Goal: Information Seeking & Learning: Learn about a topic

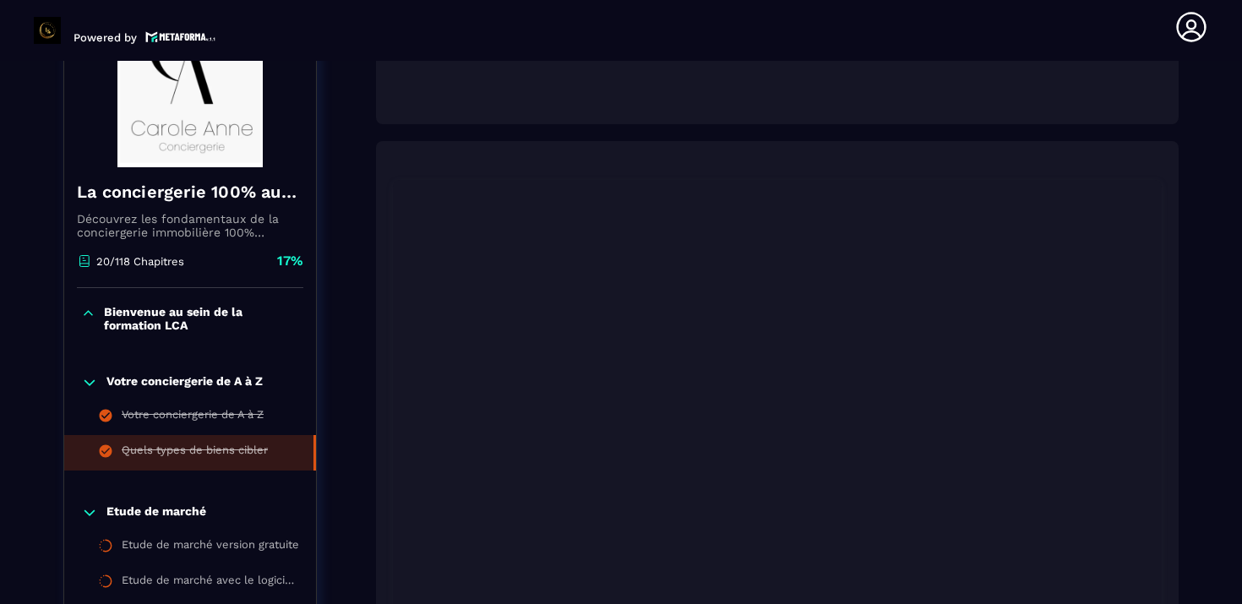
scroll to position [254, 0]
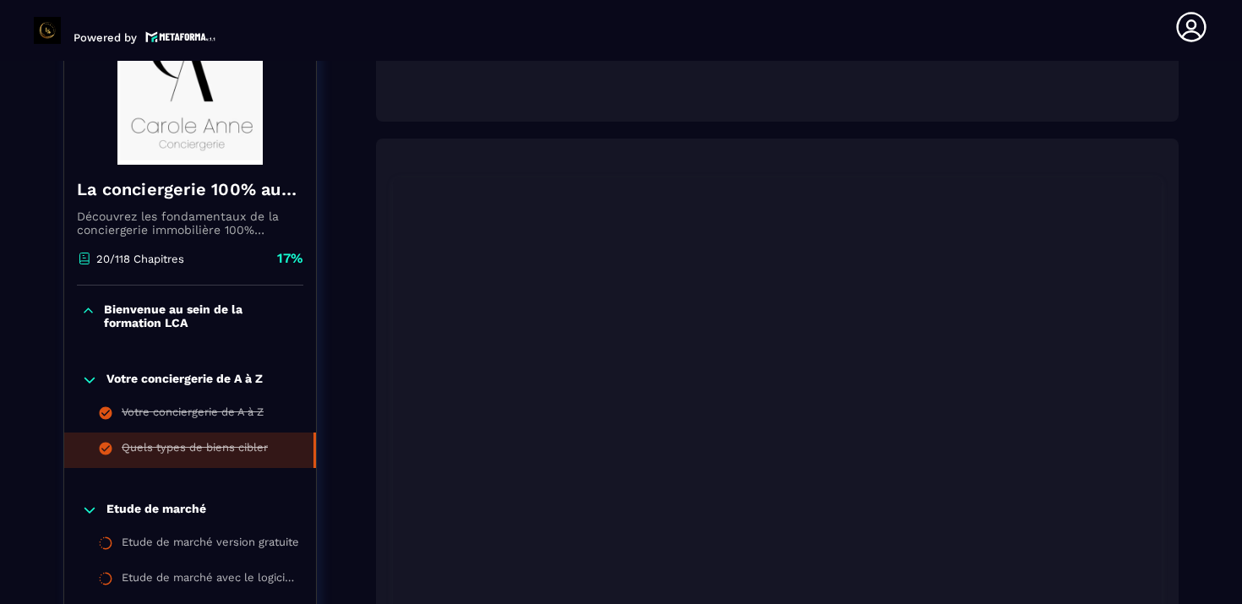
click at [177, 313] on p "Bienvenue au sein de la formation LCA" at bounding box center [201, 315] width 195 height 27
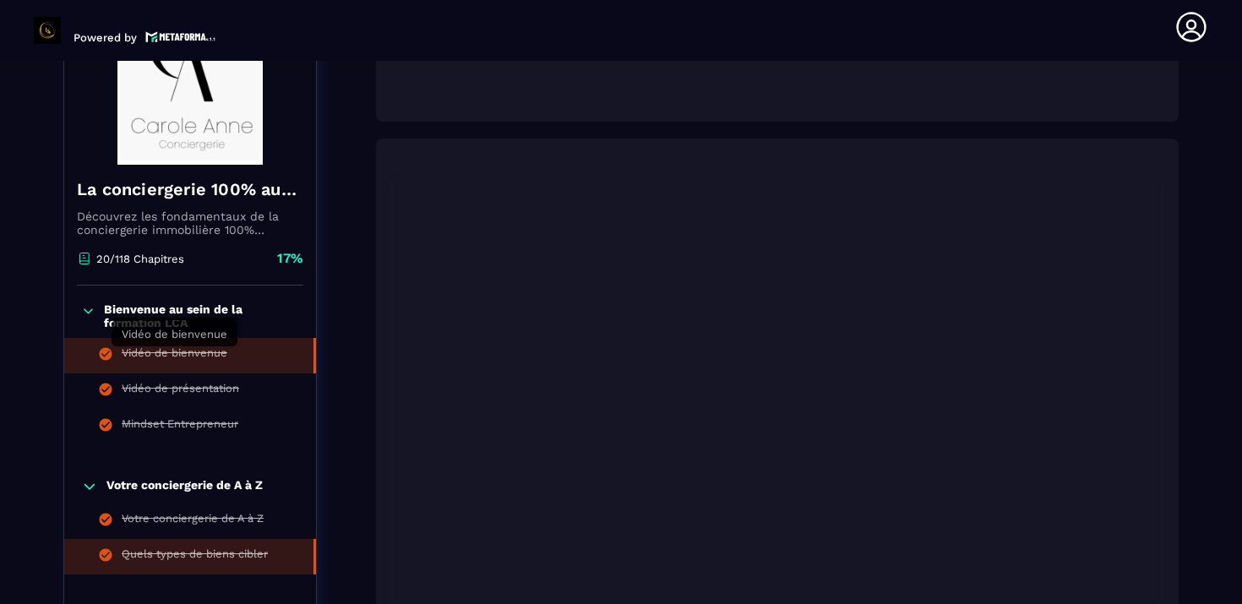
click at [176, 349] on div "Vidéo de bienvenue" at bounding box center [175, 355] width 106 height 19
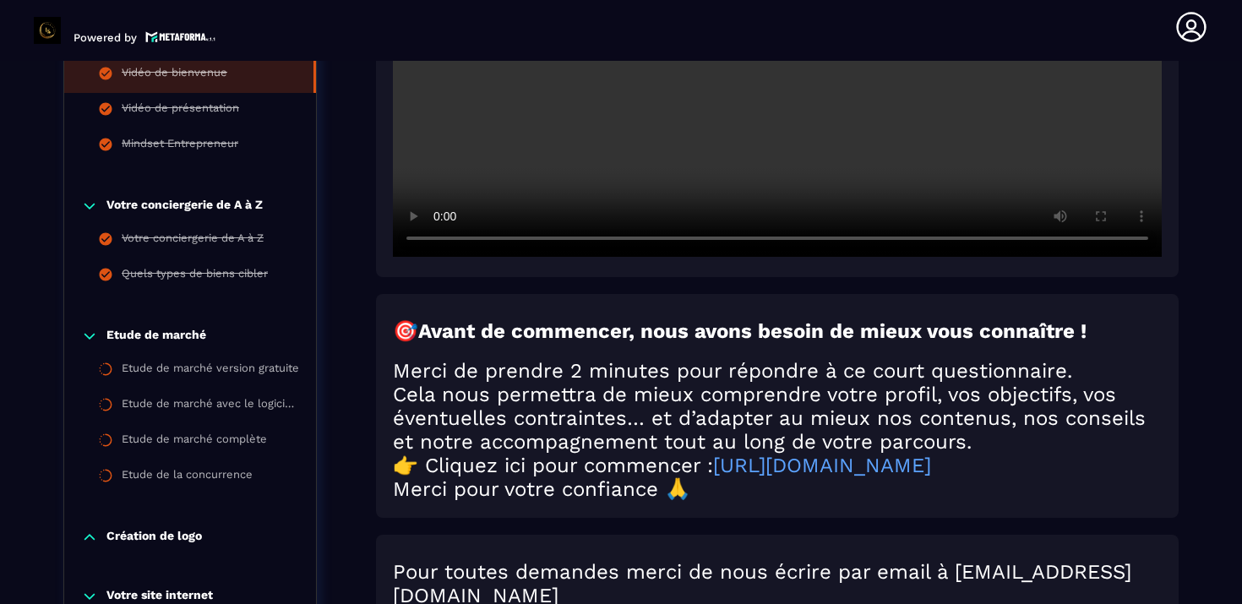
scroll to position [536, 0]
click at [145, 362] on li "Etude de marché version gratuite" at bounding box center [190, 369] width 252 height 35
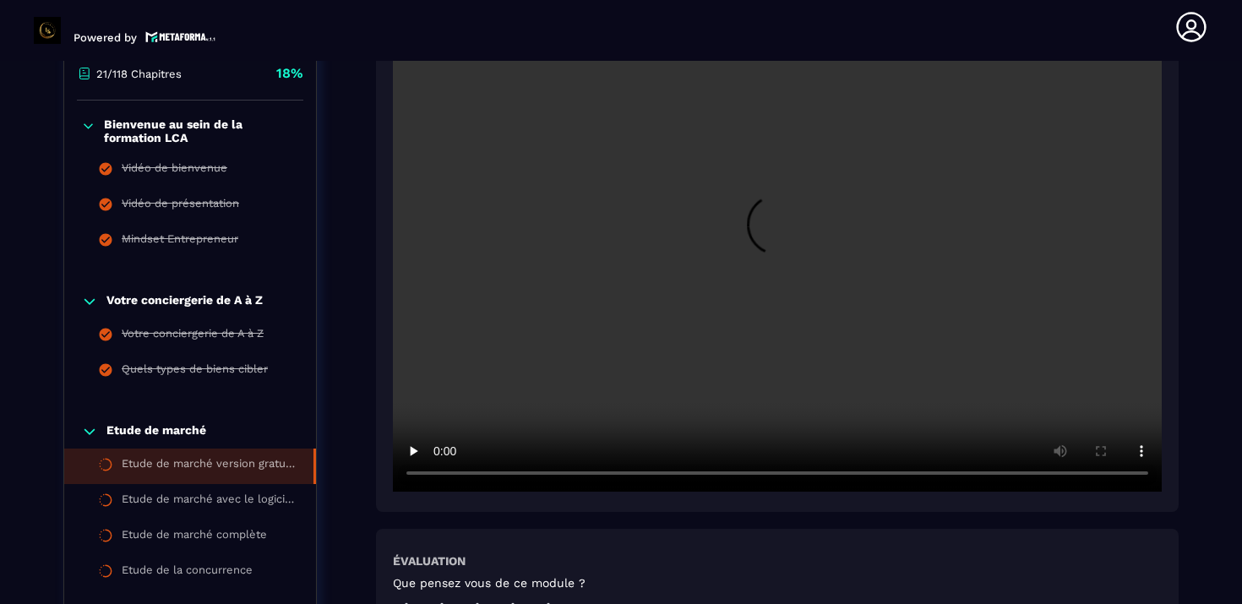
scroll to position [445, 0]
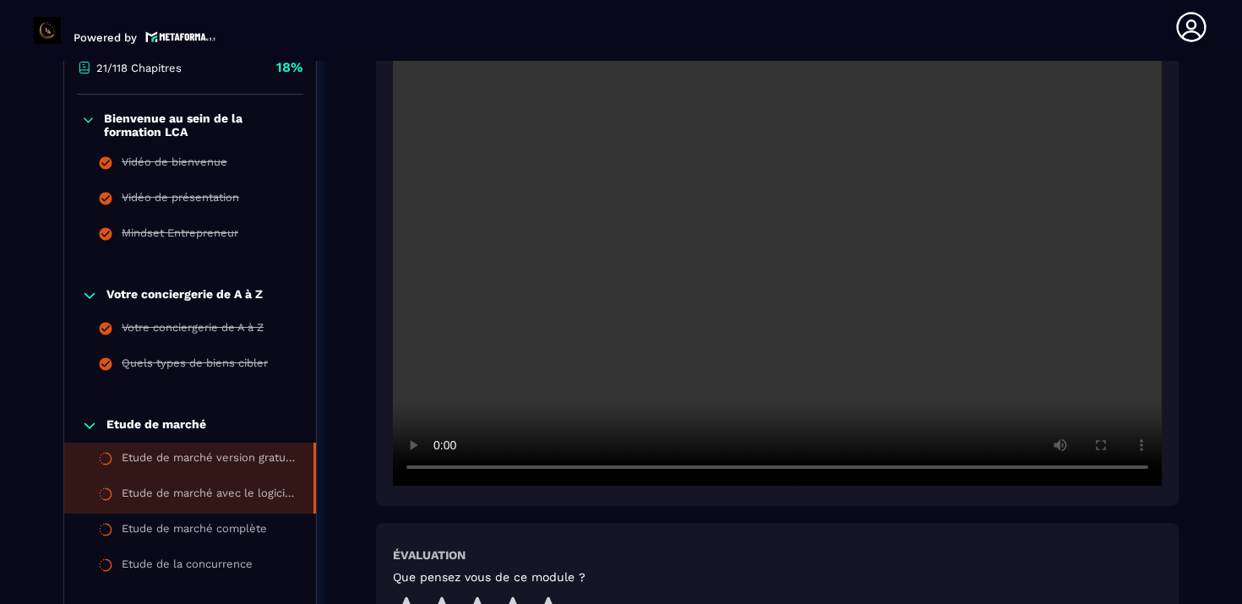
click at [264, 504] on div "Etude de marché avec le logiciel Airdna version payante" at bounding box center [209, 496] width 175 height 19
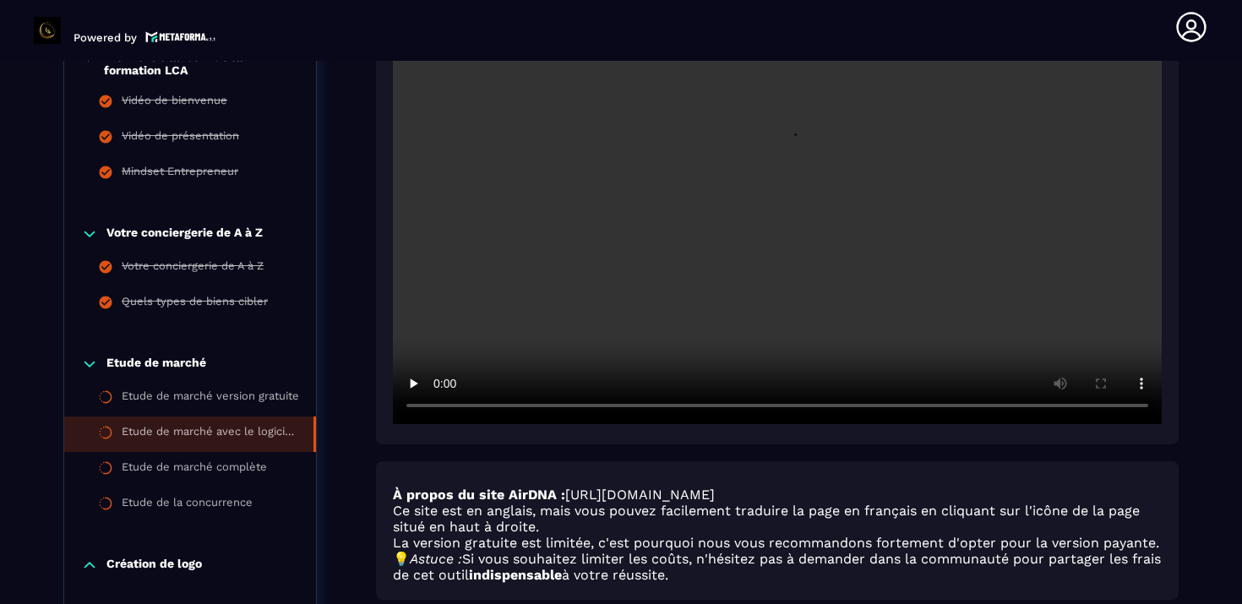
scroll to position [515, 0]
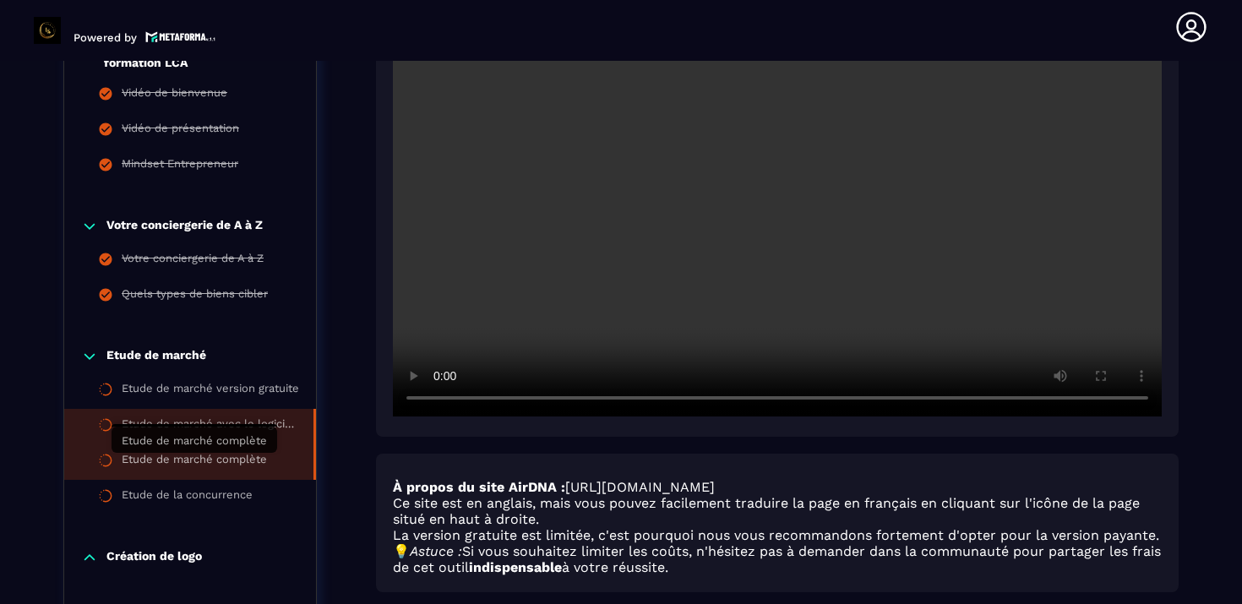
click at [244, 466] on div "Etude de marché complète" at bounding box center [194, 462] width 145 height 19
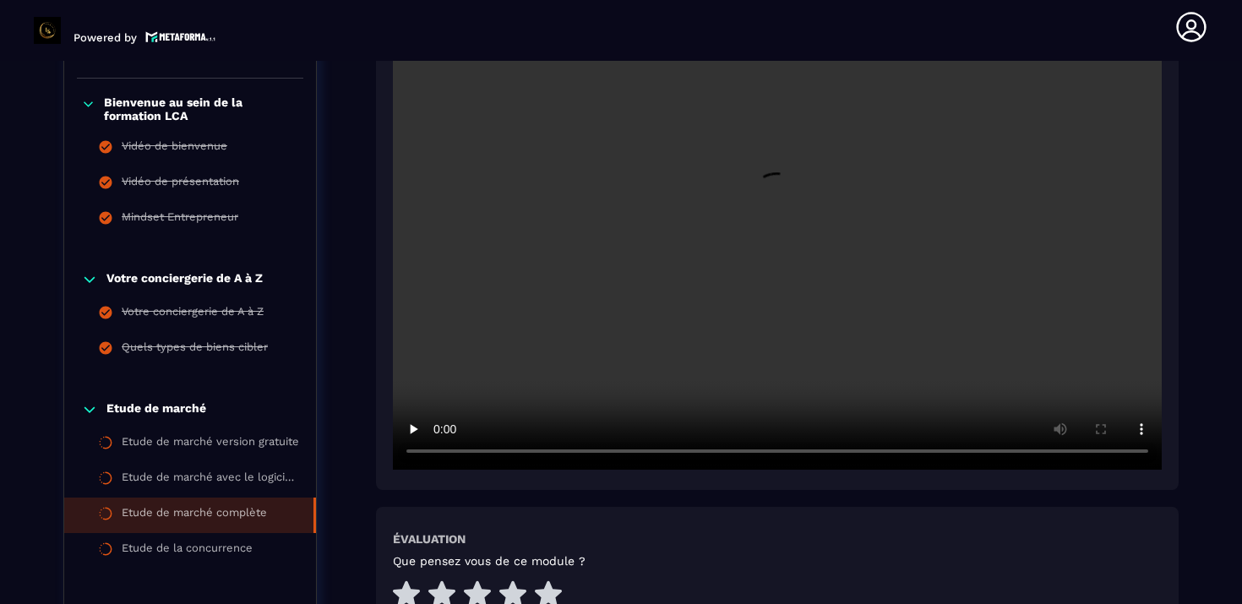
scroll to position [462, 0]
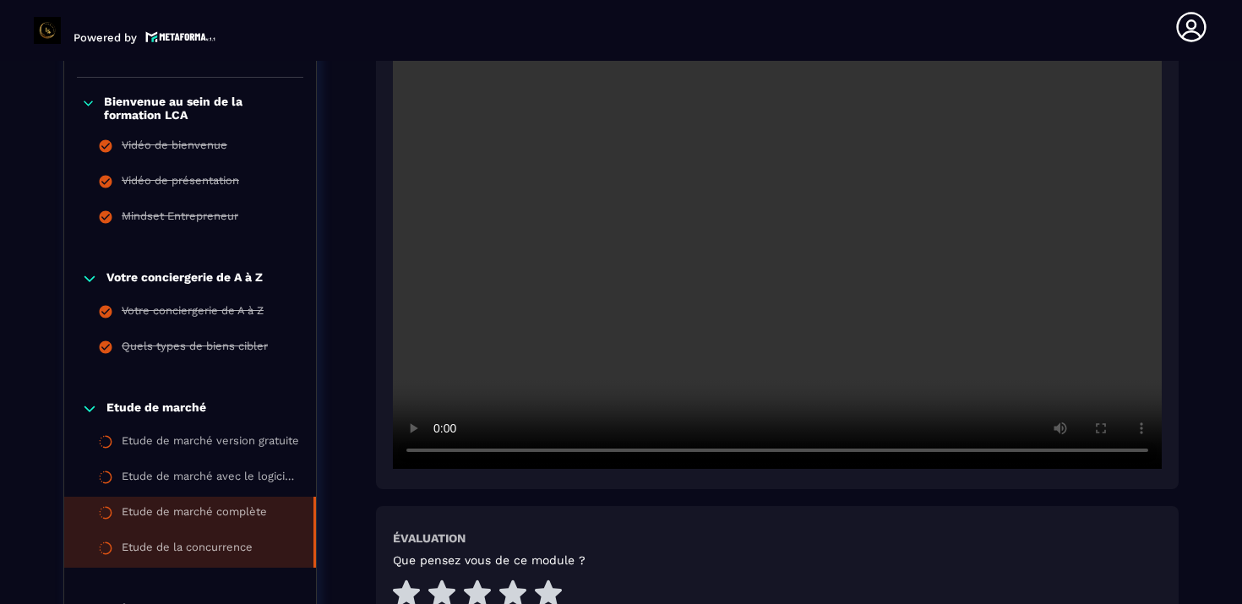
click at [224, 548] on div "Etude de la concurrence" at bounding box center [187, 550] width 131 height 19
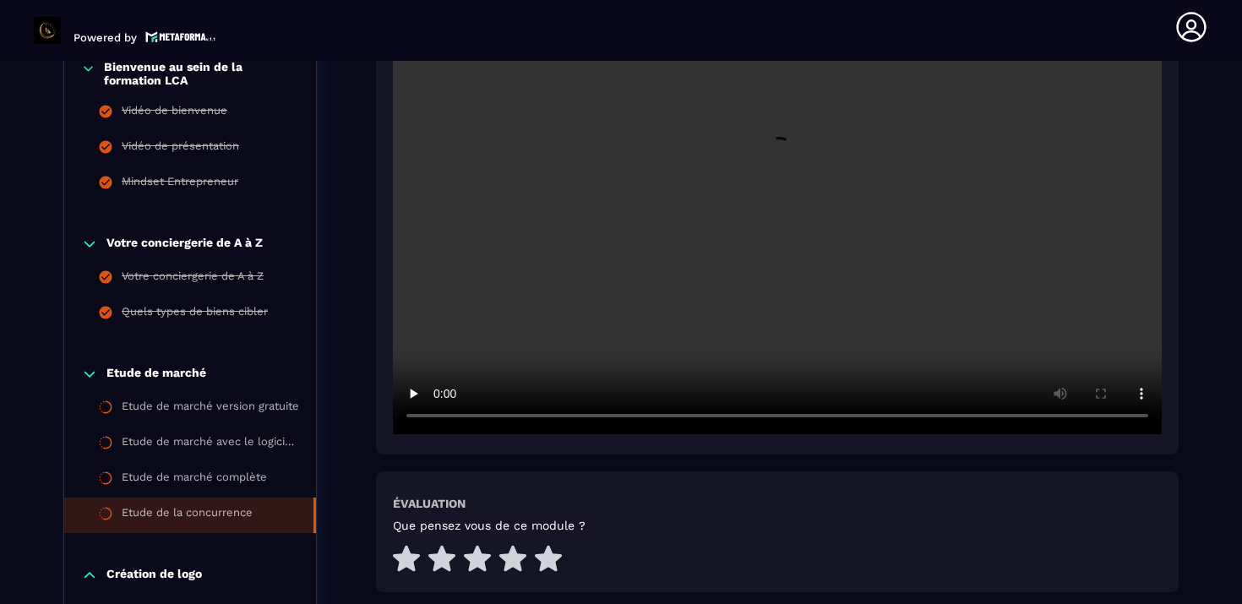
scroll to position [503, 0]
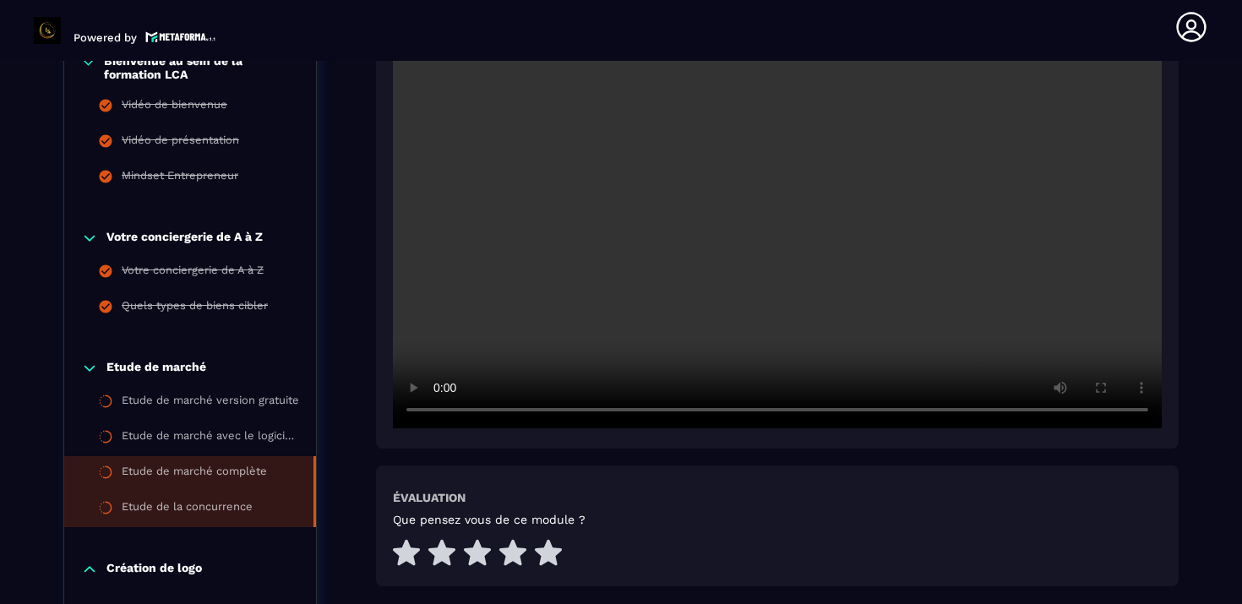
click at [248, 485] on li "Etude de marché complète" at bounding box center [190, 473] width 252 height 35
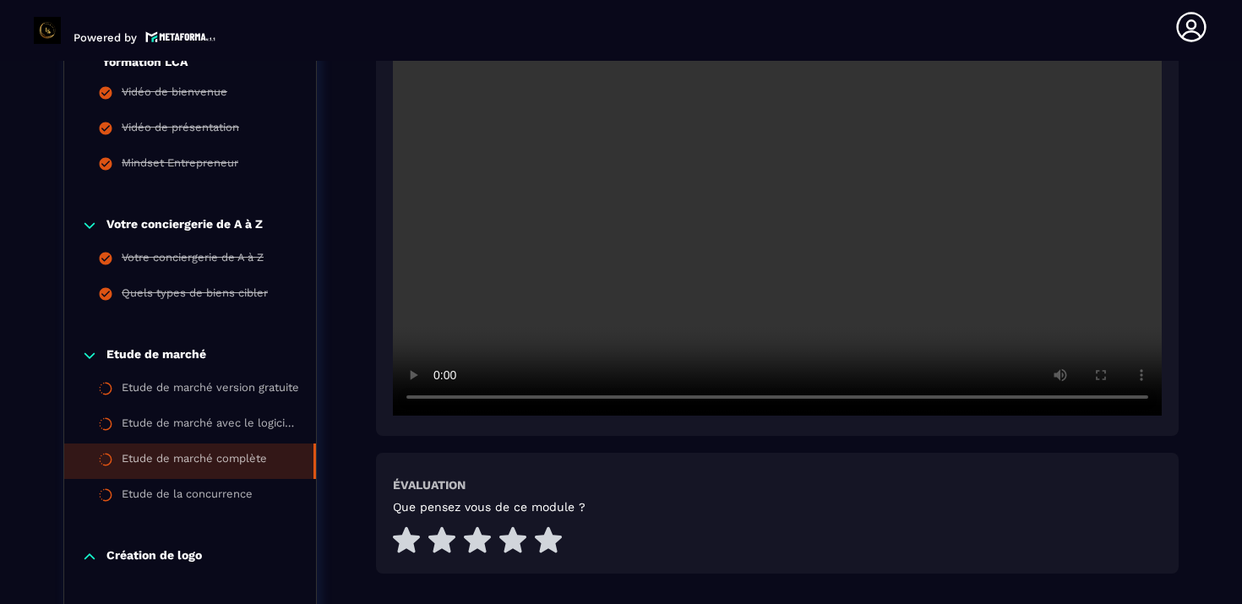
scroll to position [517, 0]
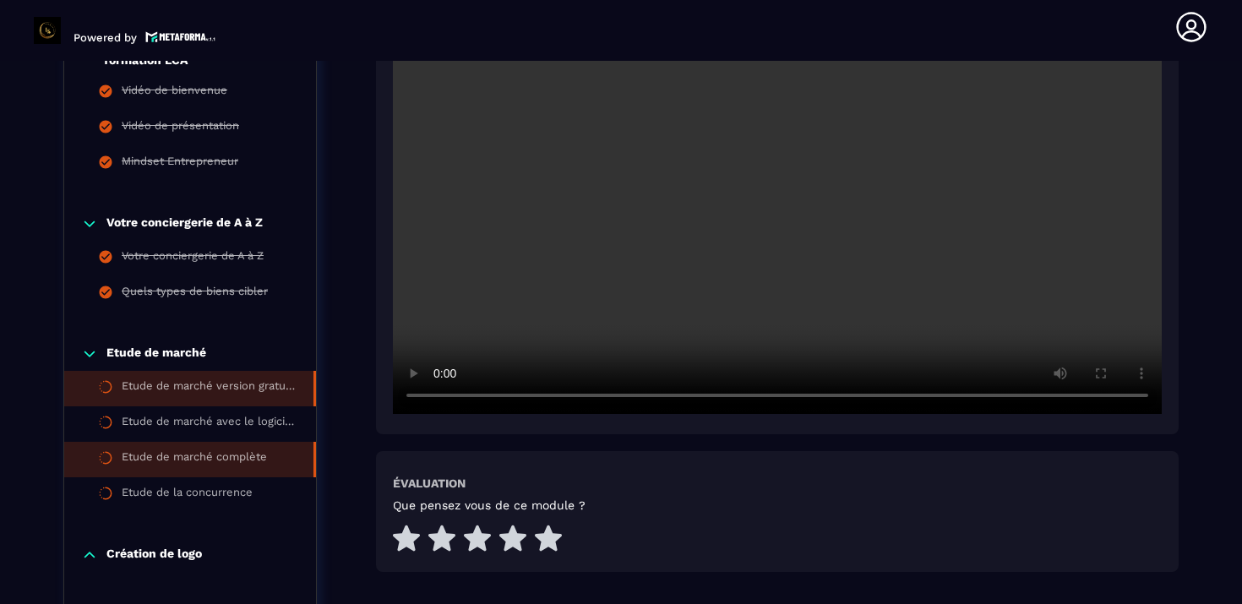
click at [155, 395] on div "Etude de marché version gratuite" at bounding box center [209, 388] width 175 height 19
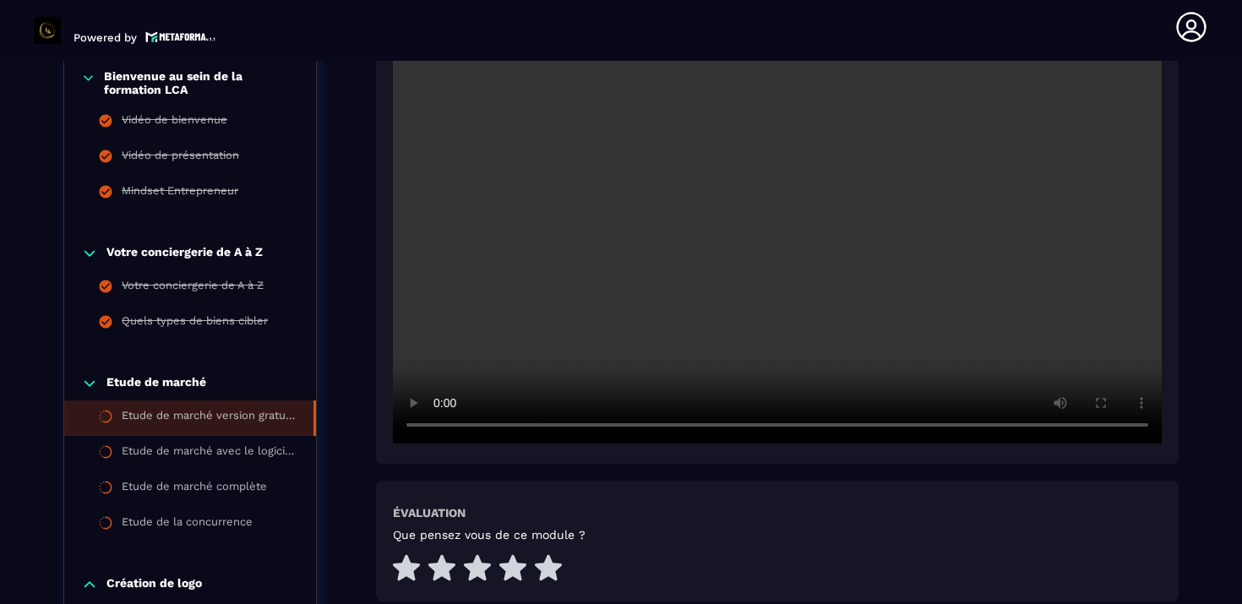
scroll to position [499, 0]
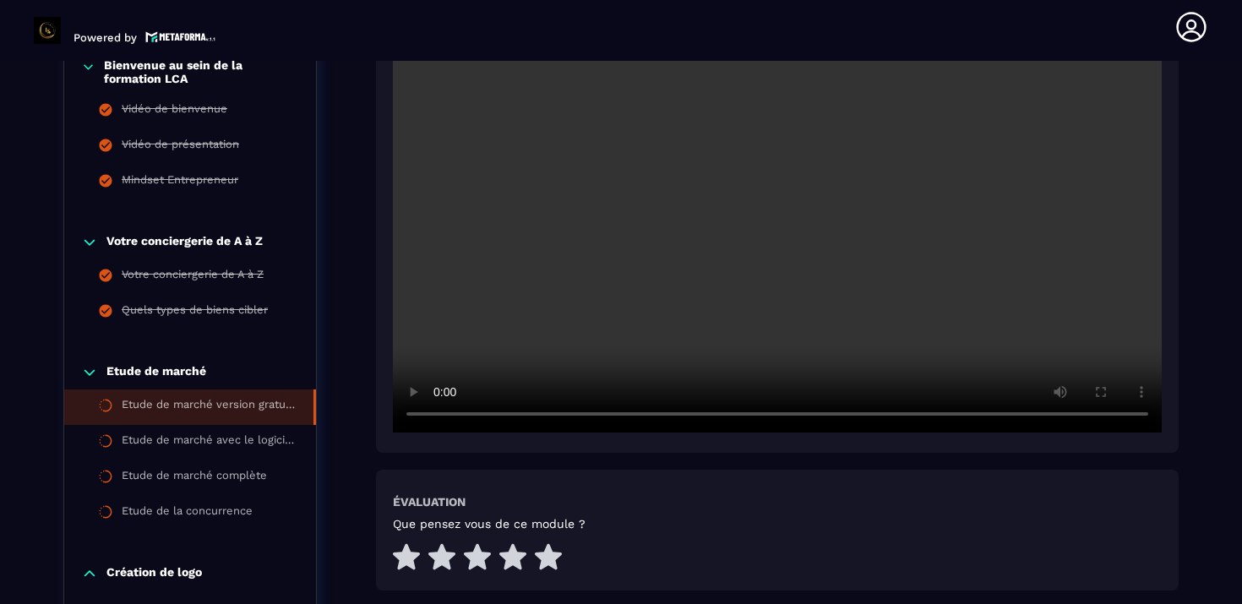
click at [109, 412] on icon at bounding box center [105, 405] width 15 height 15
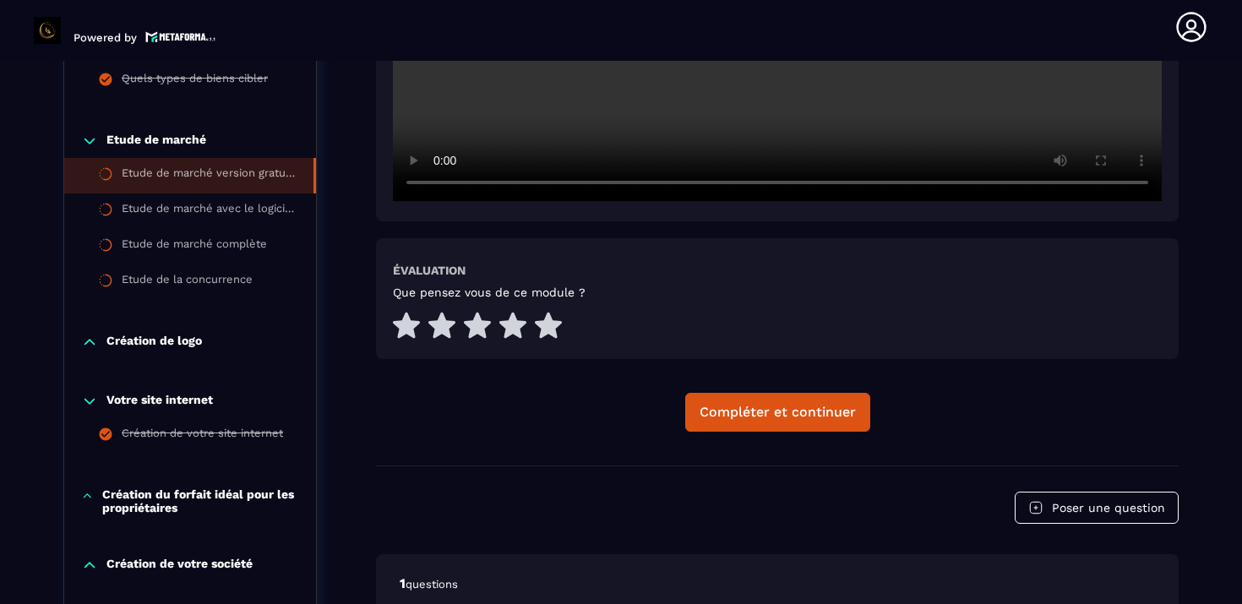
scroll to position [731, 0]
click at [752, 414] on div "Compléter et continuer" at bounding box center [778, 411] width 156 height 17
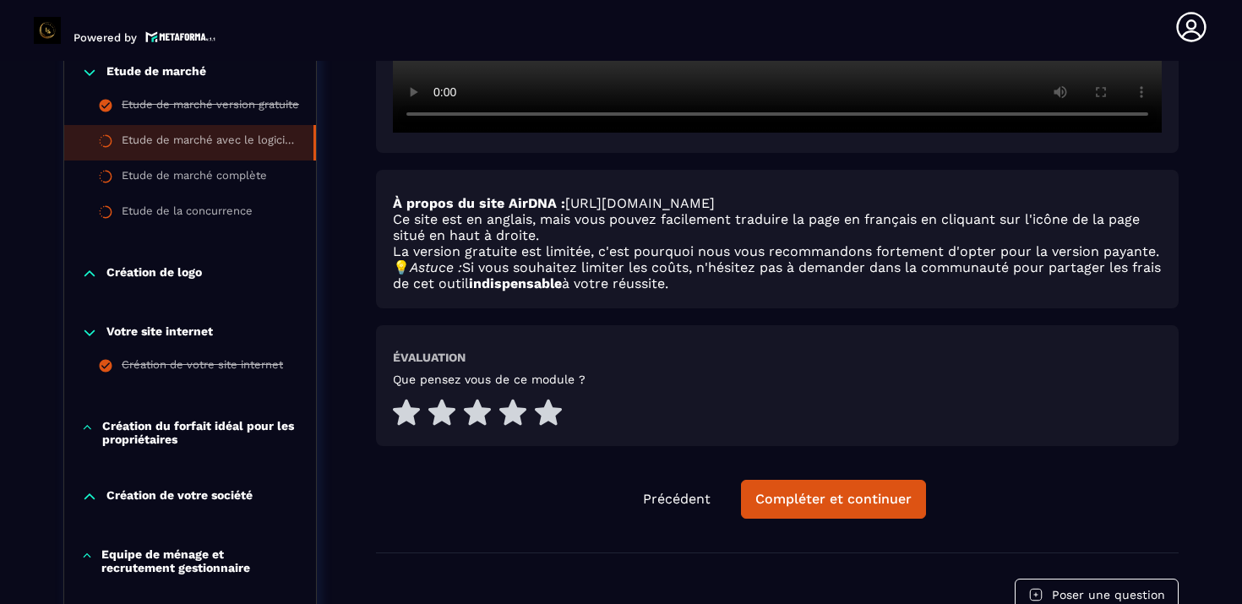
scroll to position [806, 0]
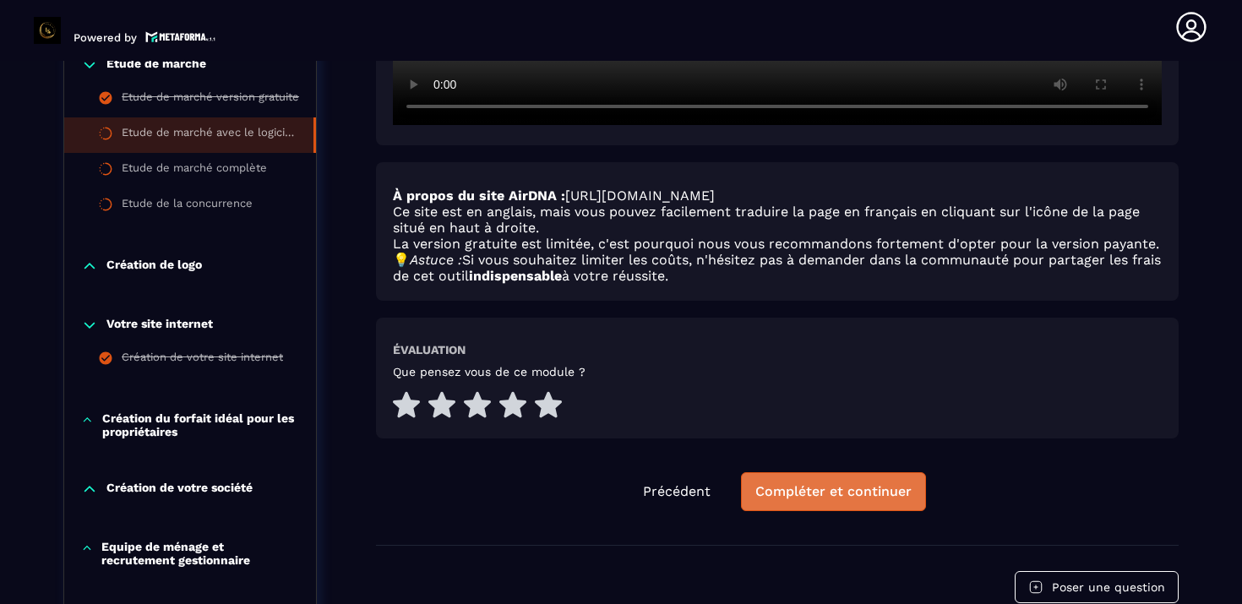
click at [833, 491] on div "Compléter et continuer" at bounding box center [833, 491] width 156 height 17
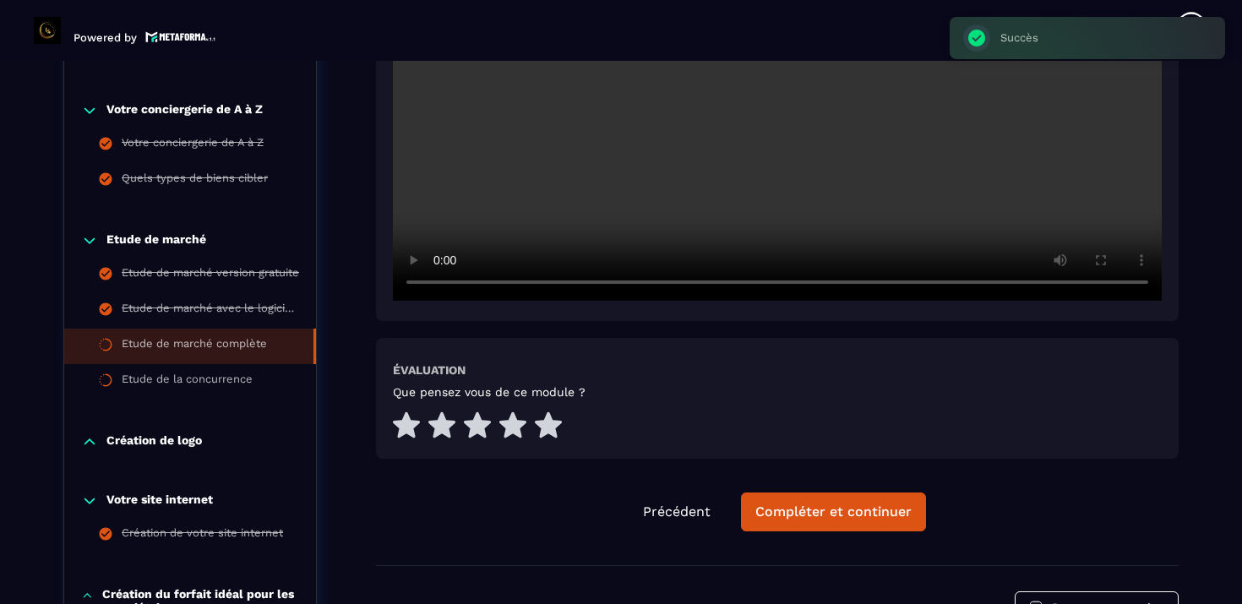
scroll to position [649, 0]
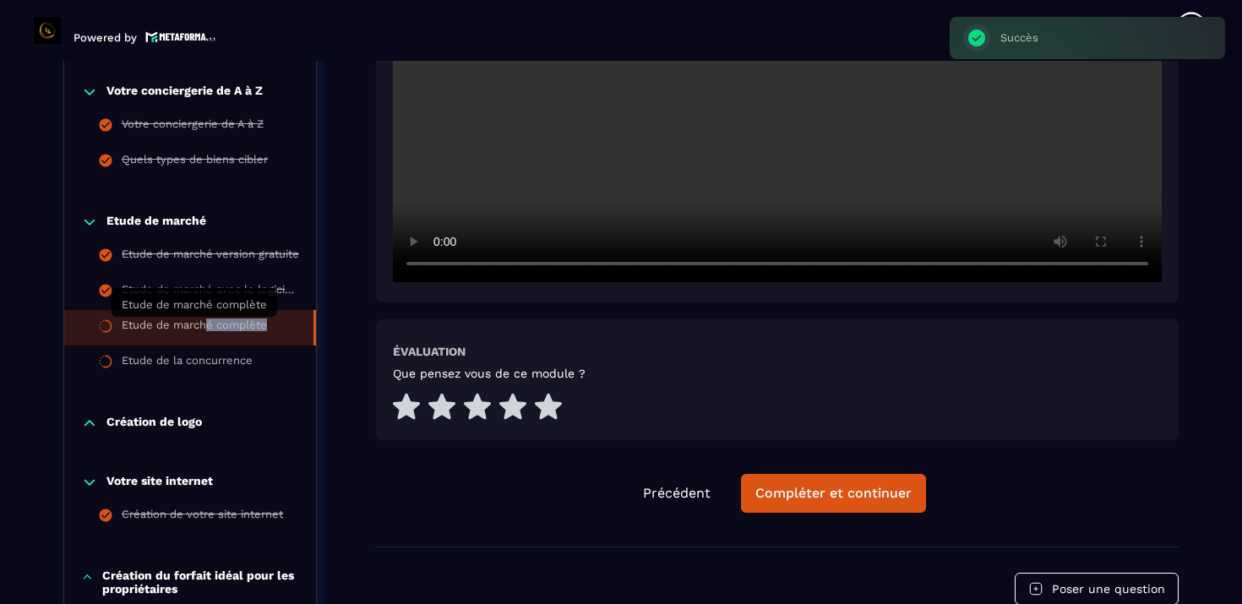
click at [204, 332] on div "Etude de marché complète" at bounding box center [194, 328] width 145 height 19
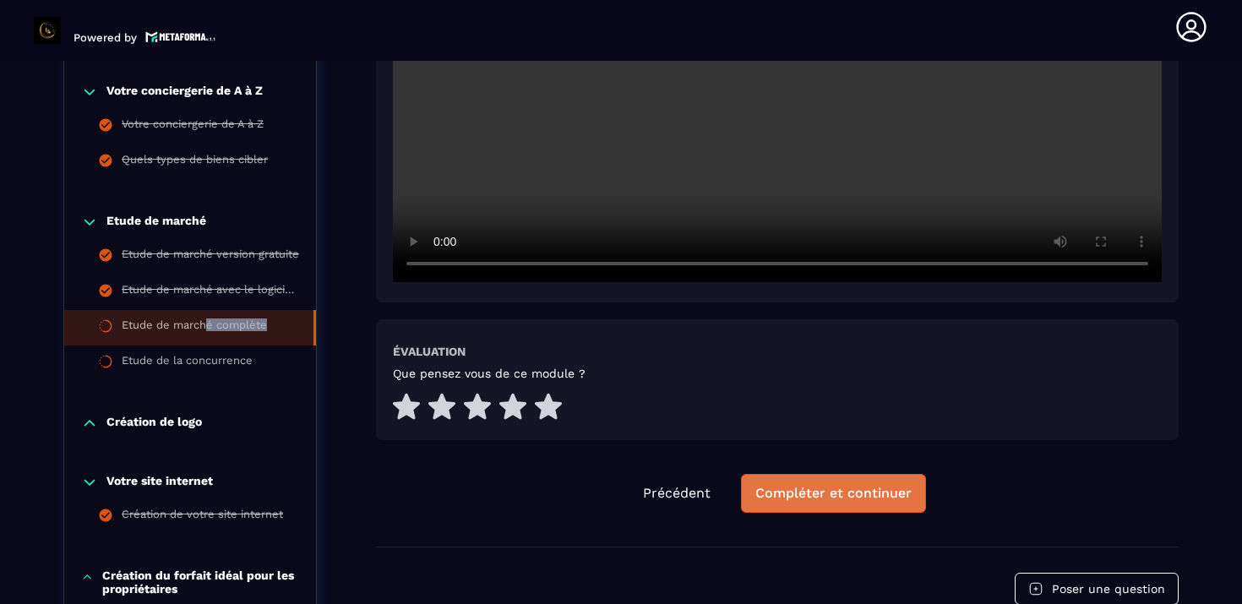
click at [827, 497] on div "Compléter et continuer" at bounding box center [833, 493] width 156 height 17
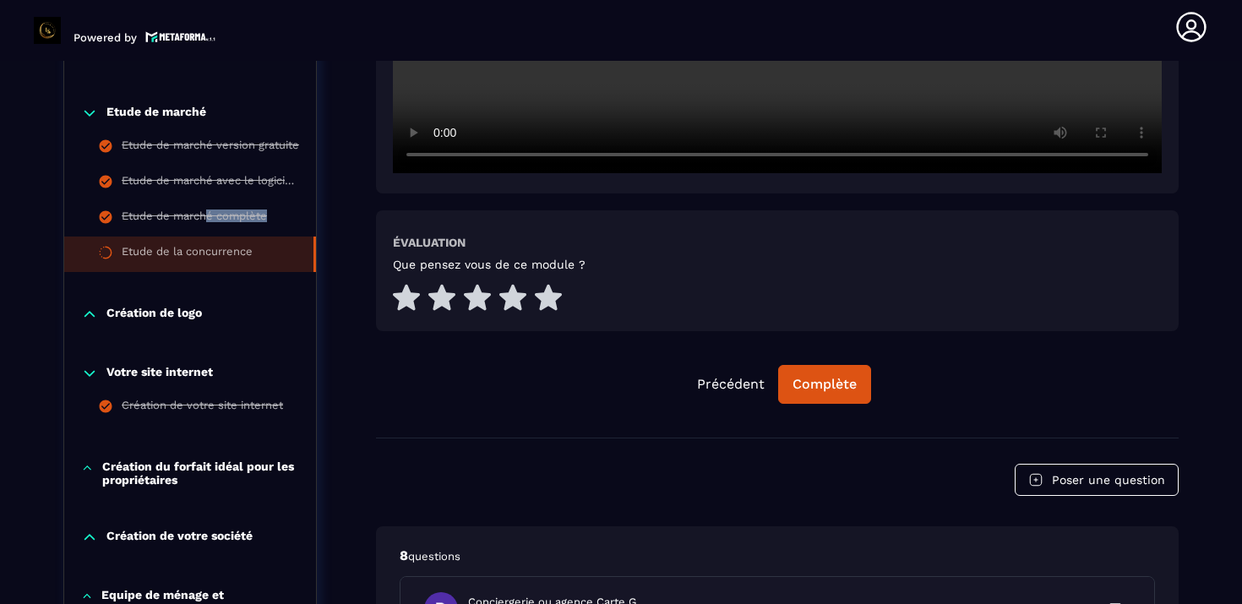
scroll to position [760, 0]
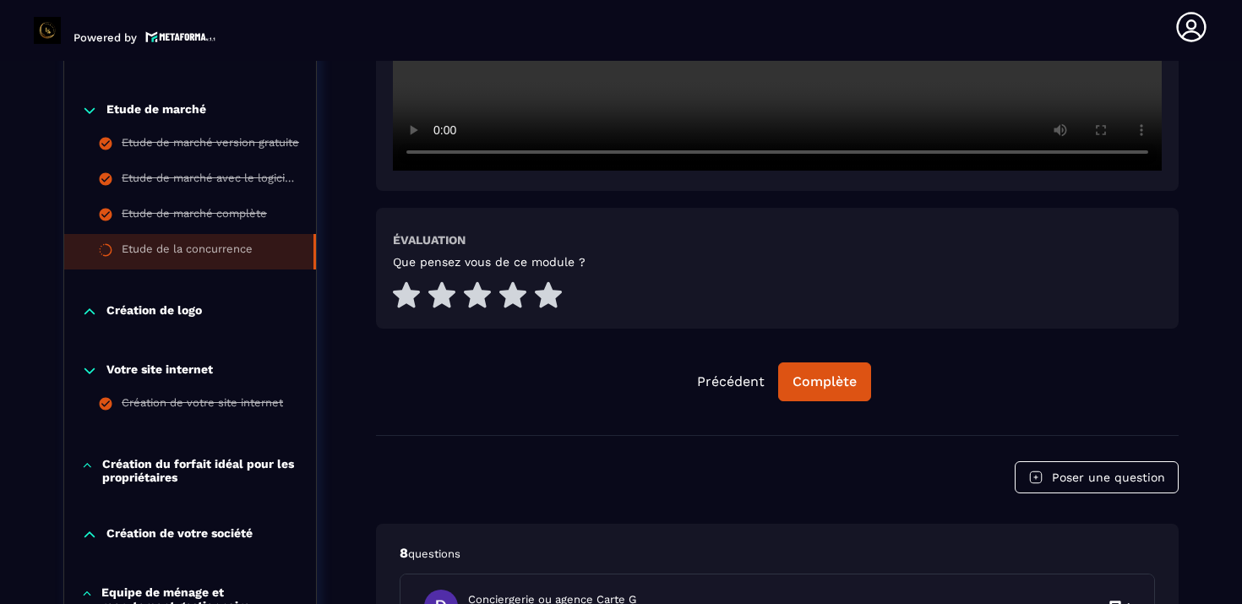
click at [165, 314] on p "Création de logo" at bounding box center [153, 311] width 95 height 17
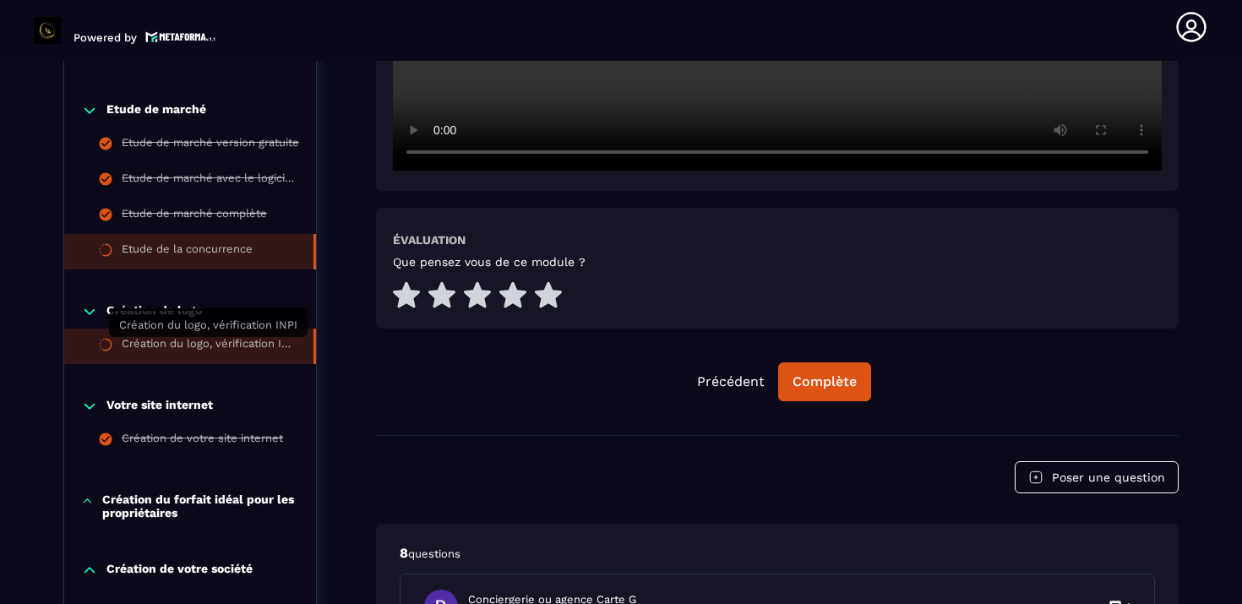
click at [179, 343] on div "Création du logo, vérification INPI" at bounding box center [209, 346] width 175 height 19
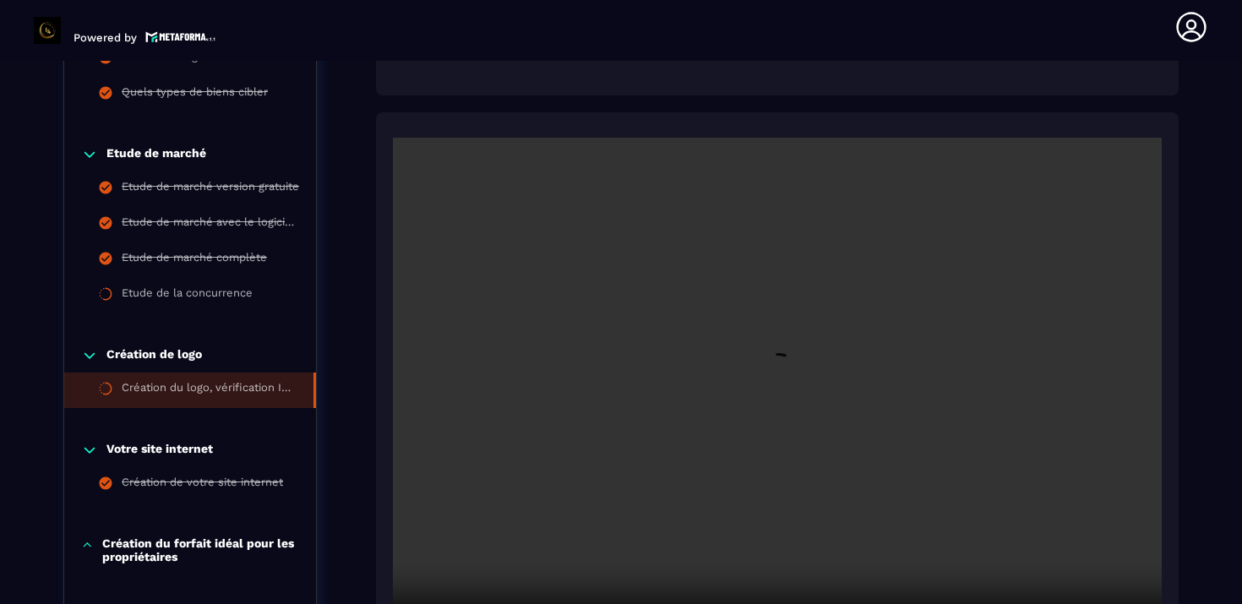
scroll to position [723, 0]
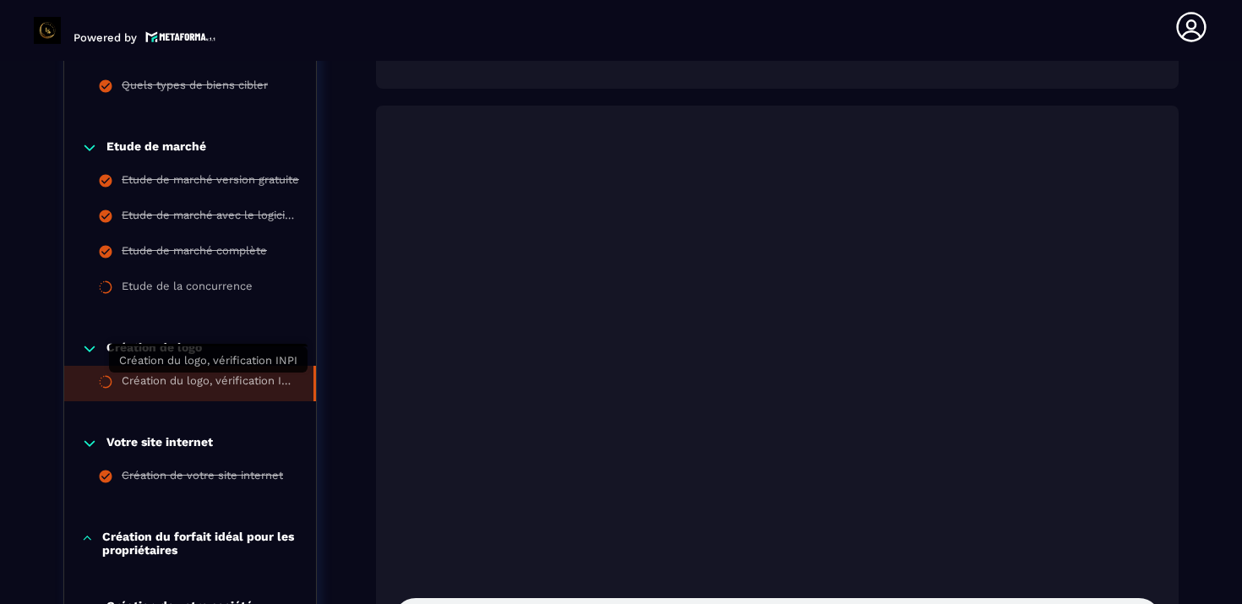
click at [258, 380] on div "Création du logo, vérification INPI" at bounding box center [209, 383] width 175 height 19
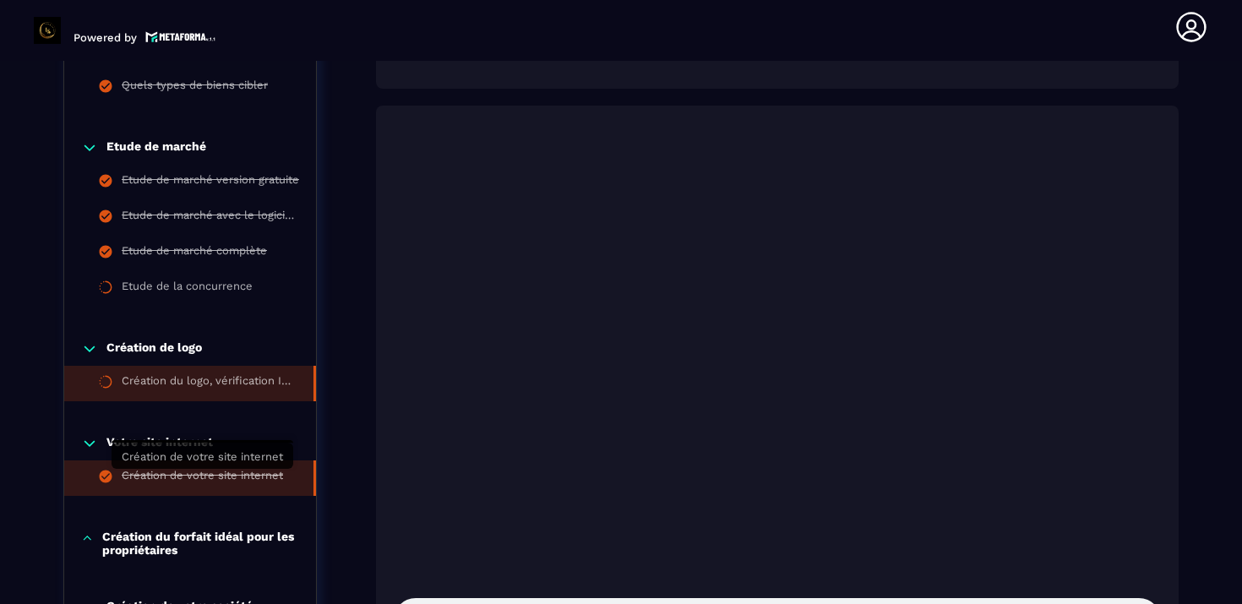
click at [250, 471] on div "Création de votre site internet" at bounding box center [202, 478] width 161 height 19
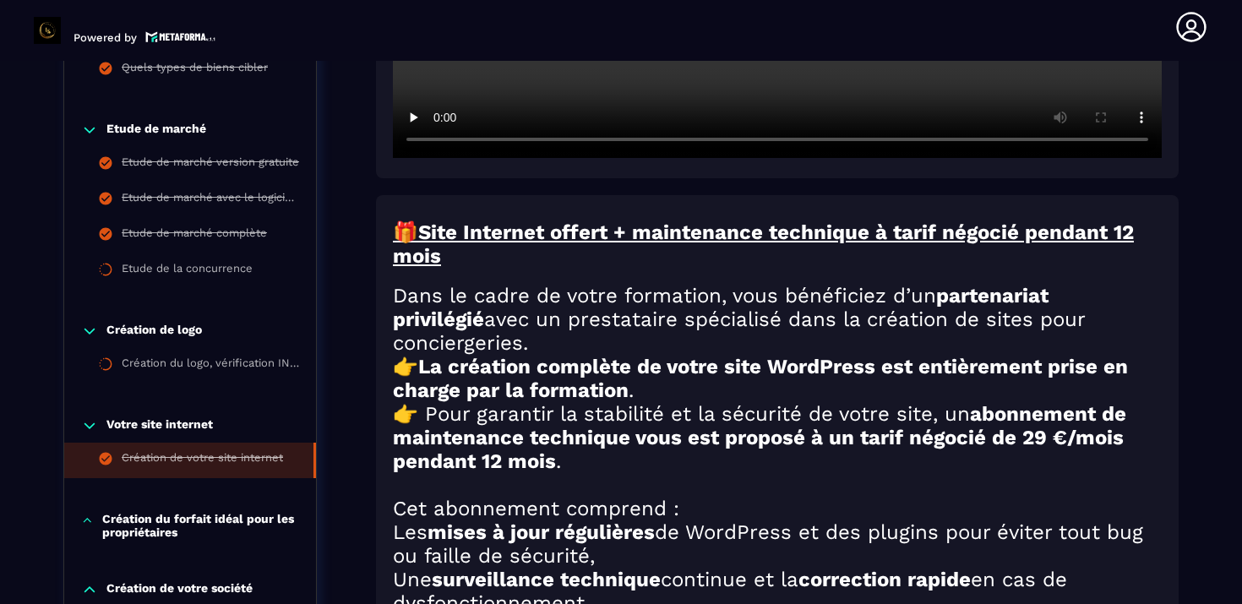
scroll to position [735, 0]
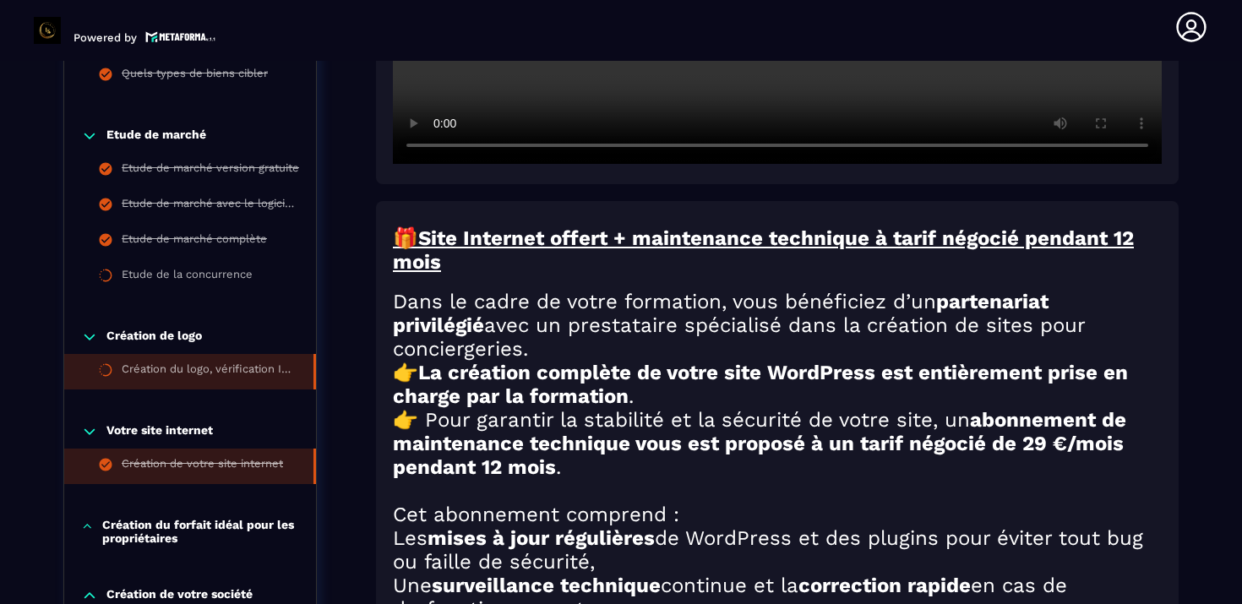
click at [197, 372] on div "Création du logo, vérification INPI" at bounding box center [209, 371] width 175 height 19
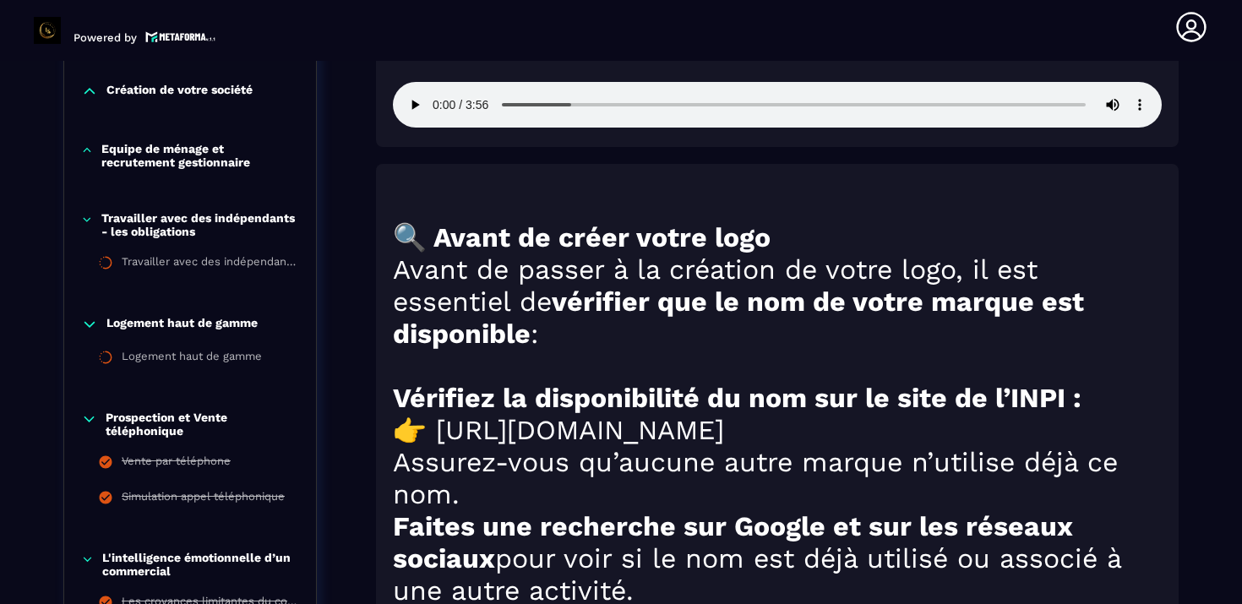
scroll to position [1241, 0]
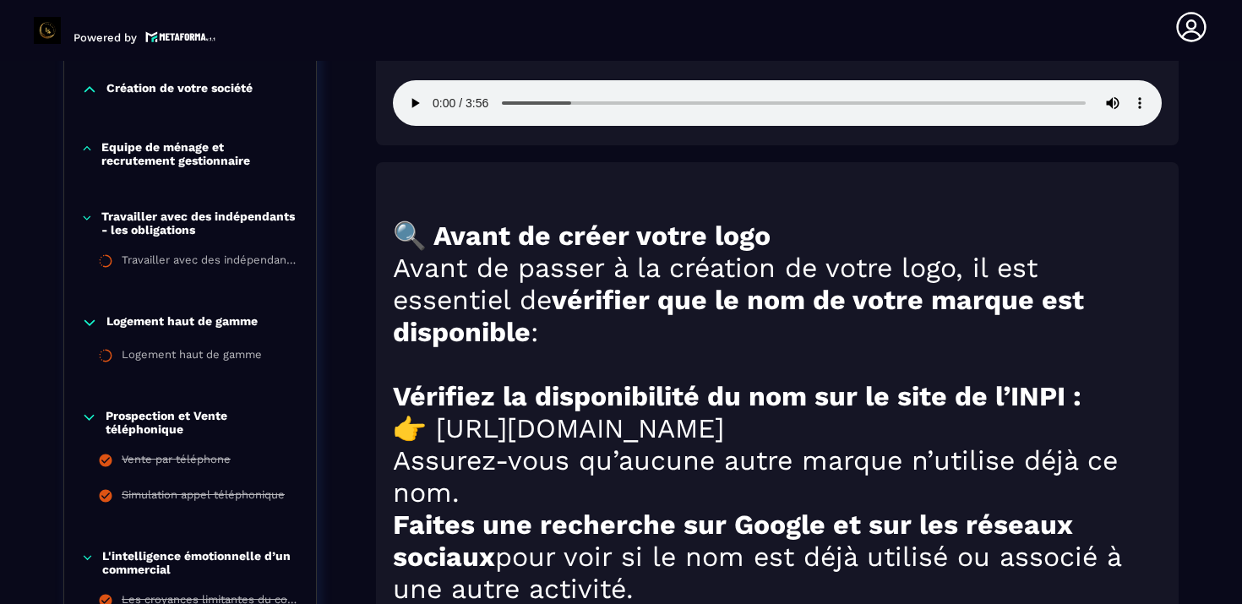
click at [487, 436] on h1 "👉 [URL][DOMAIN_NAME]" at bounding box center [777, 428] width 769 height 32
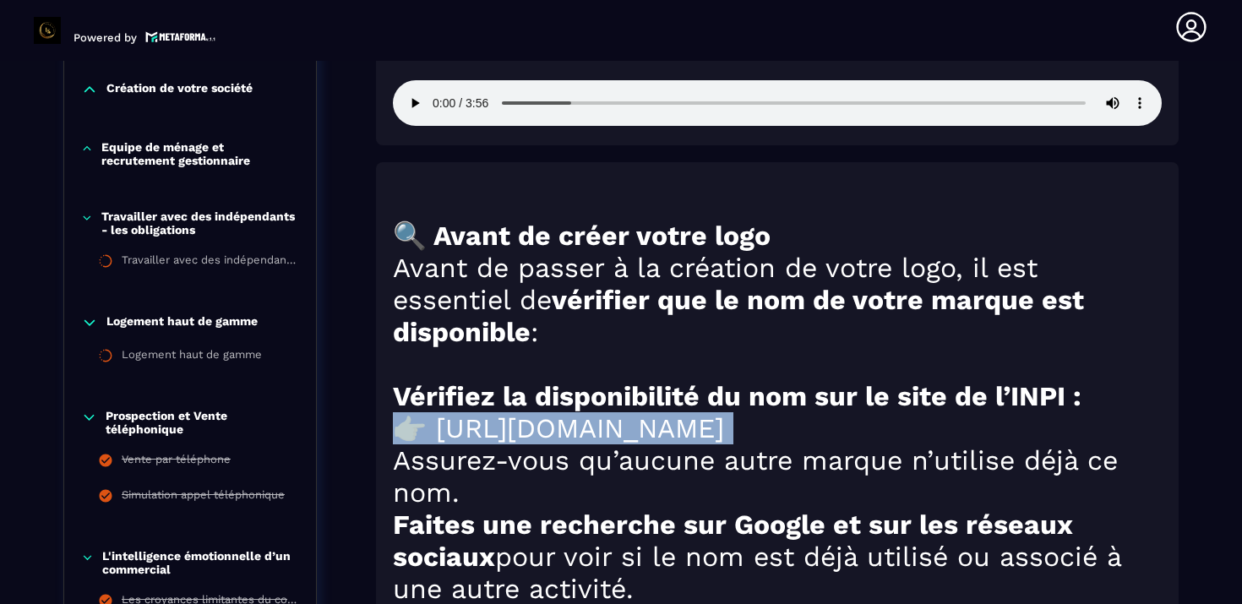
click at [487, 436] on h1 "👉 [URL][DOMAIN_NAME]" at bounding box center [777, 428] width 769 height 32
click at [604, 442] on h1 "👉 [URL][DOMAIN_NAME]" at bounding box center [777, 428] width 769 height 32
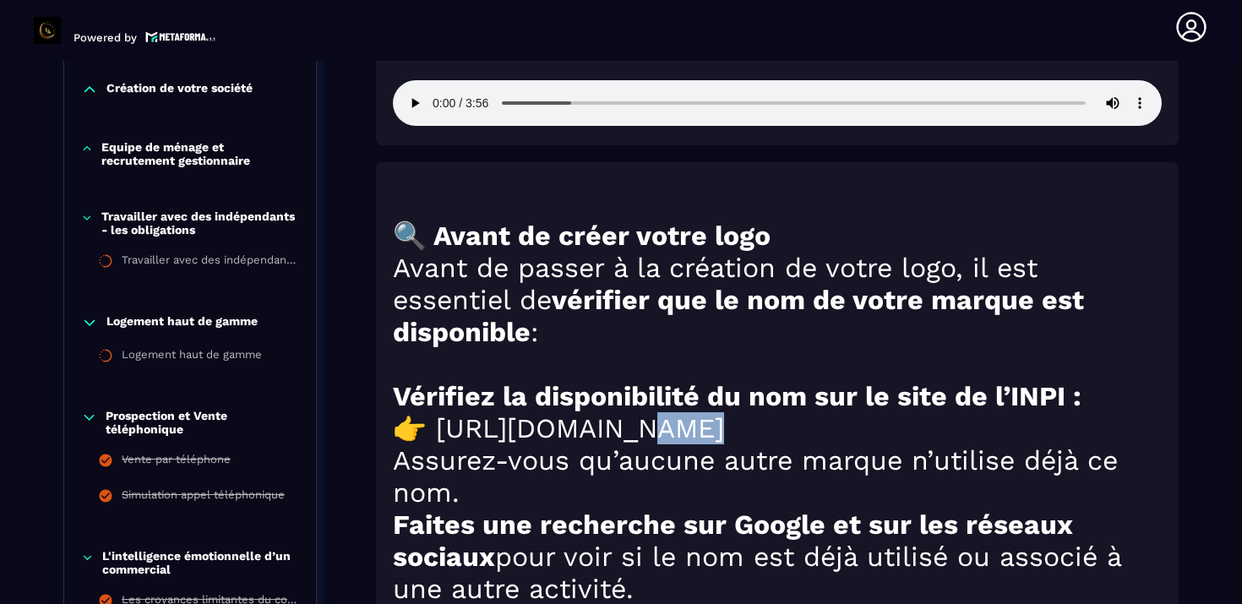
click at [597, 440] on h1 "👉 [URL][DOMAIN_NAME]" at bounding box center [777, 428] width 769 height 32
click at [670, 441] on h1 "👉 [URL][DOMAIN_NAME]" at bounding box center [777, 428] width 769 height 32
drag, startPoint x: 679, startPoint y: 434, endPoint x: 431, endPoint y: 422, distance: 248.7
click at [431, 422] on h1 "👉 [URL][DOMAIN_NAME]" at bounding box center [777, 428] width 769 height 32
copy h1 "ttps://[DOMAIN_NAME]"
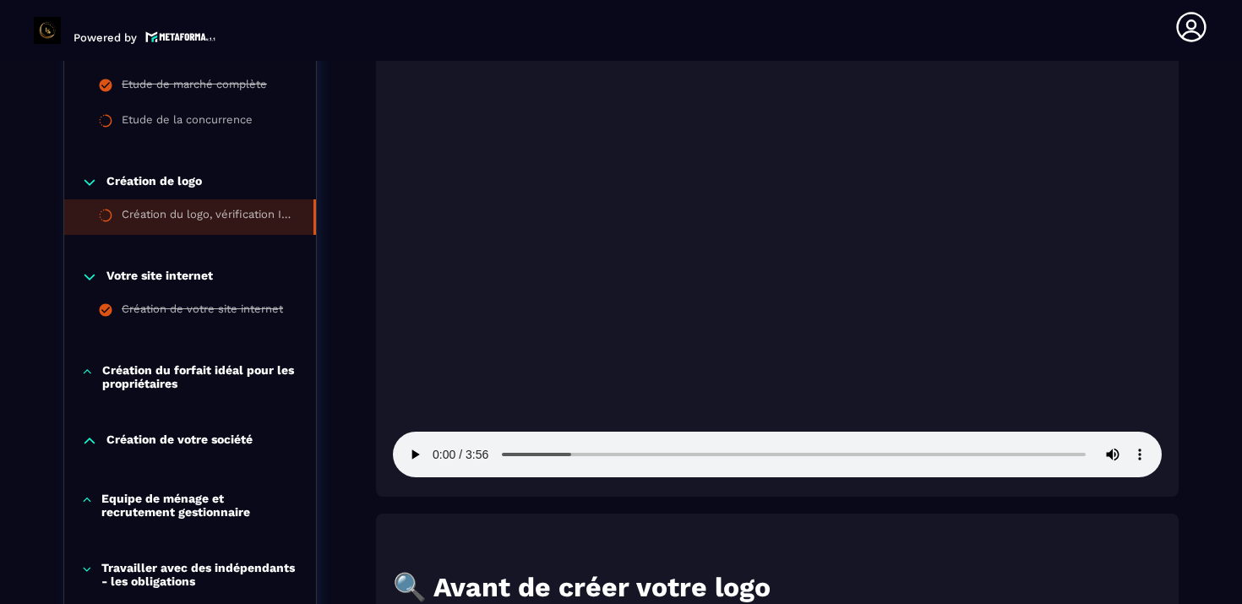
scroll to position [901, 0]
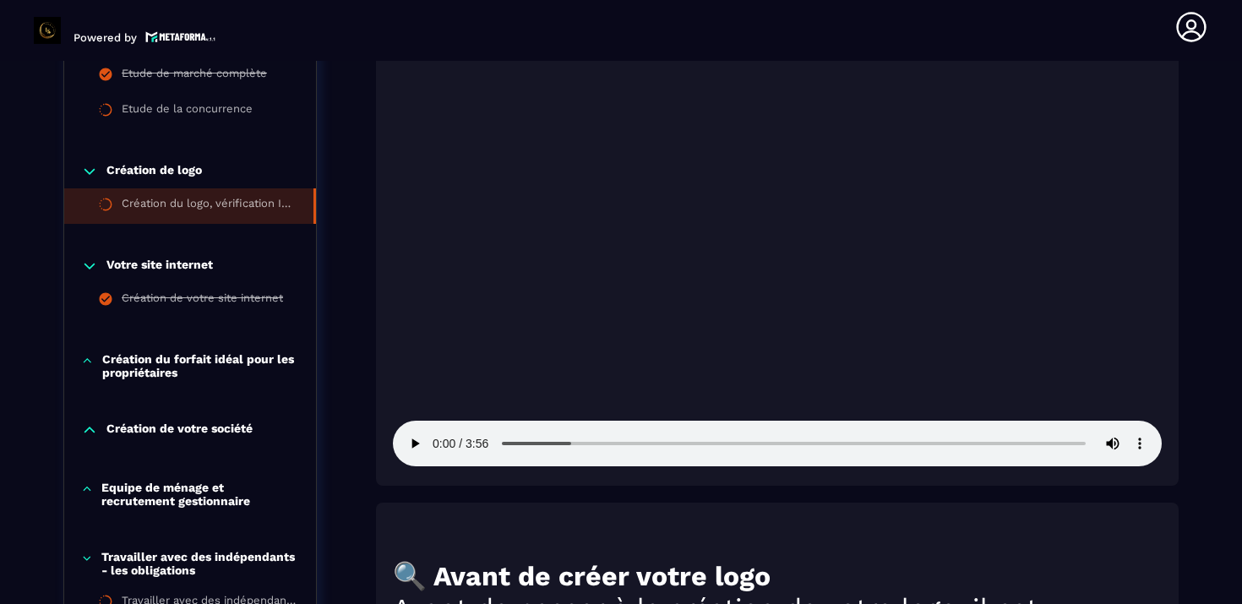
click at [260, 363] on p "Création du forfait idéal pour les propriétaires" at bounding box center [200, 365] width 197 height 27
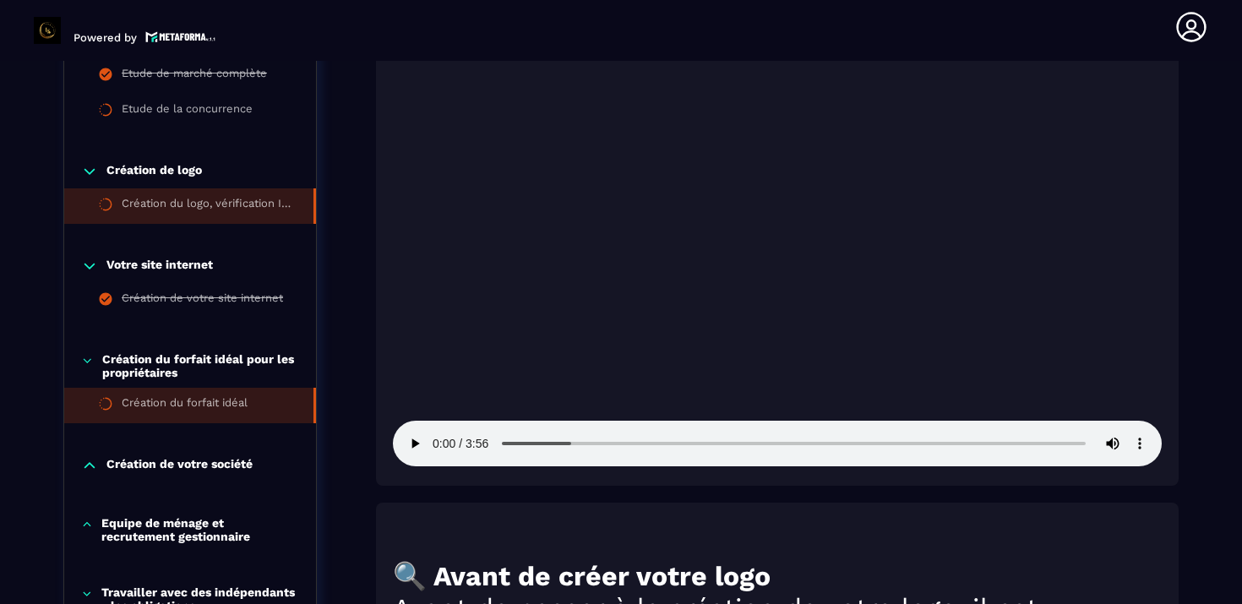
click at [234, 404] on div "Création du forfait idéal" at bounding box center [185, 405] width 126 height 19
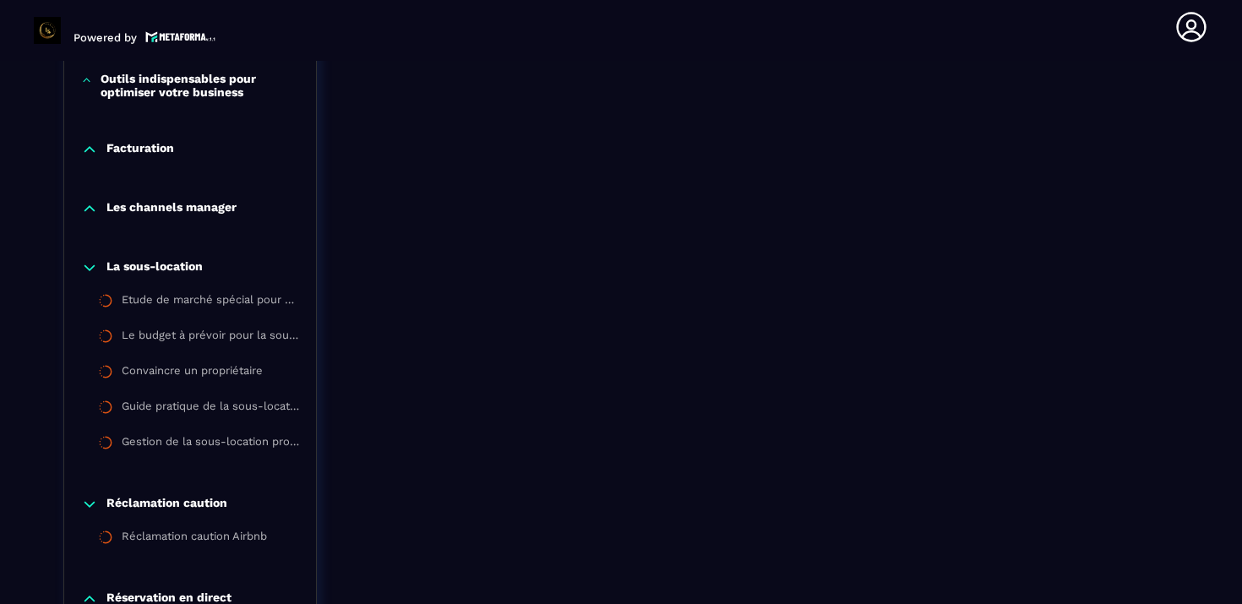
scroll to position [2802, 0]
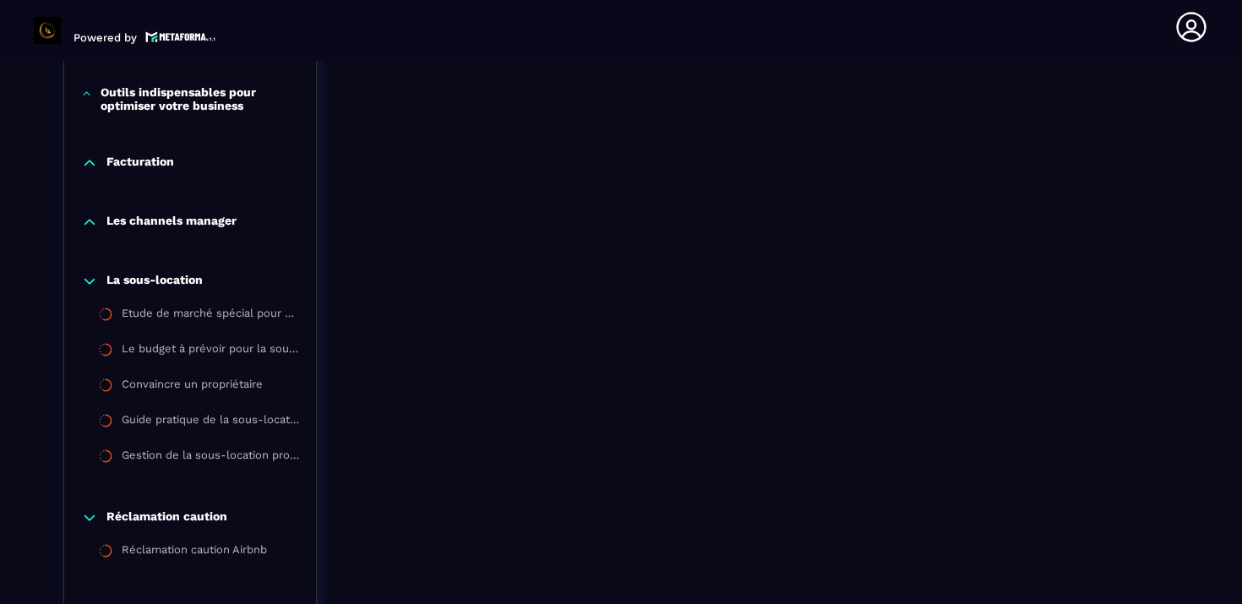
click at [221, 112] on p "Outils indispensables pour optimiser votre business" at bounding box center [200, 98] width 199 height 27
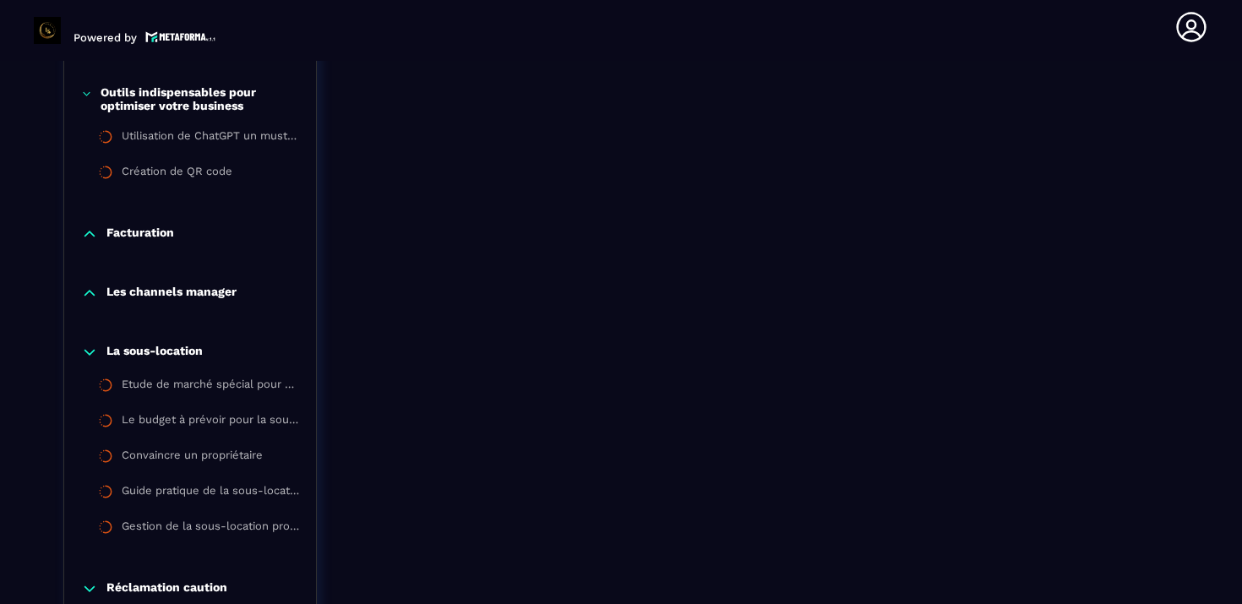
click at [177, 242] on div "Facturation" at bounding box center [190, 234] width 252 height 17
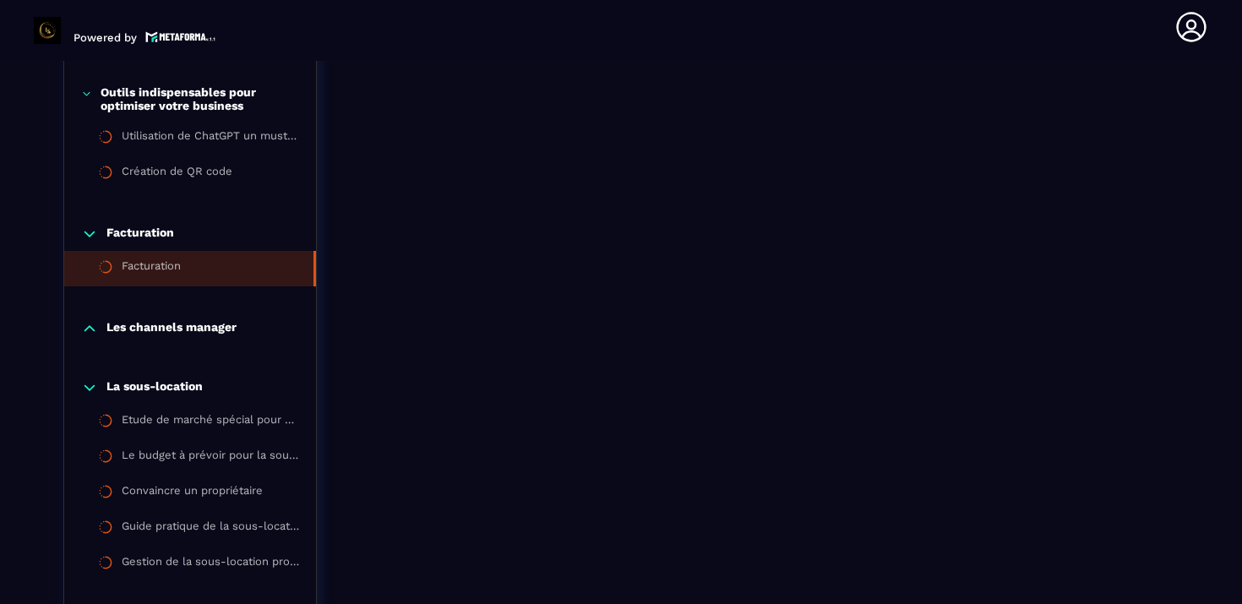
click at [167, 278] on div "Facturation" at bounding box center [151, 268] width 59 height 19
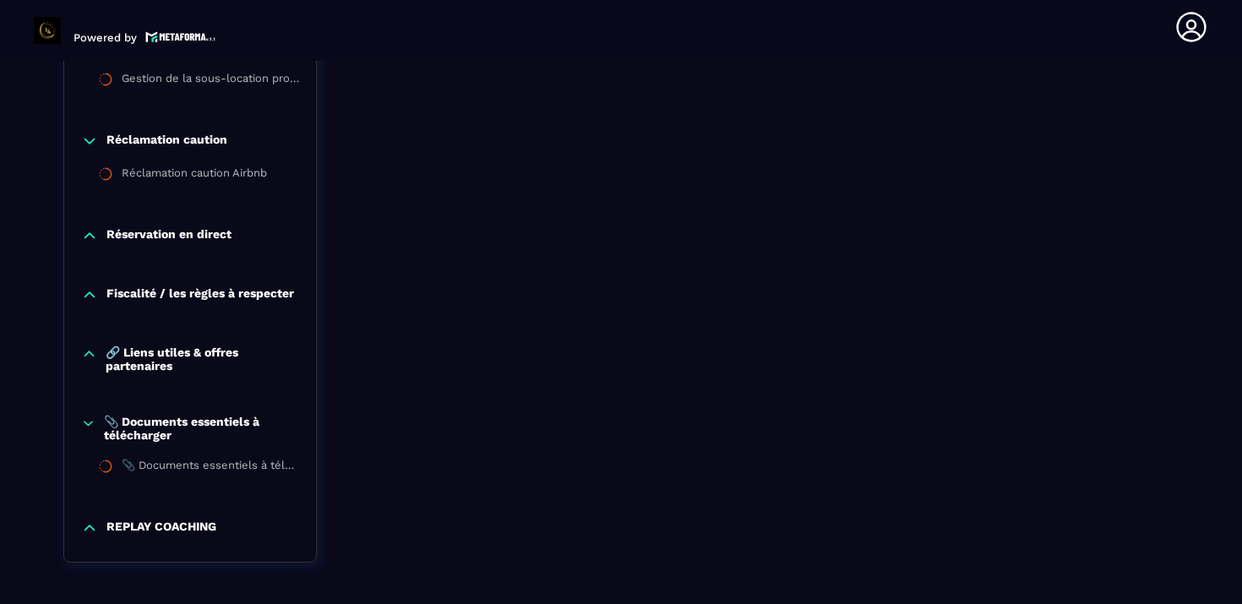
scroll to position [3362, 0]
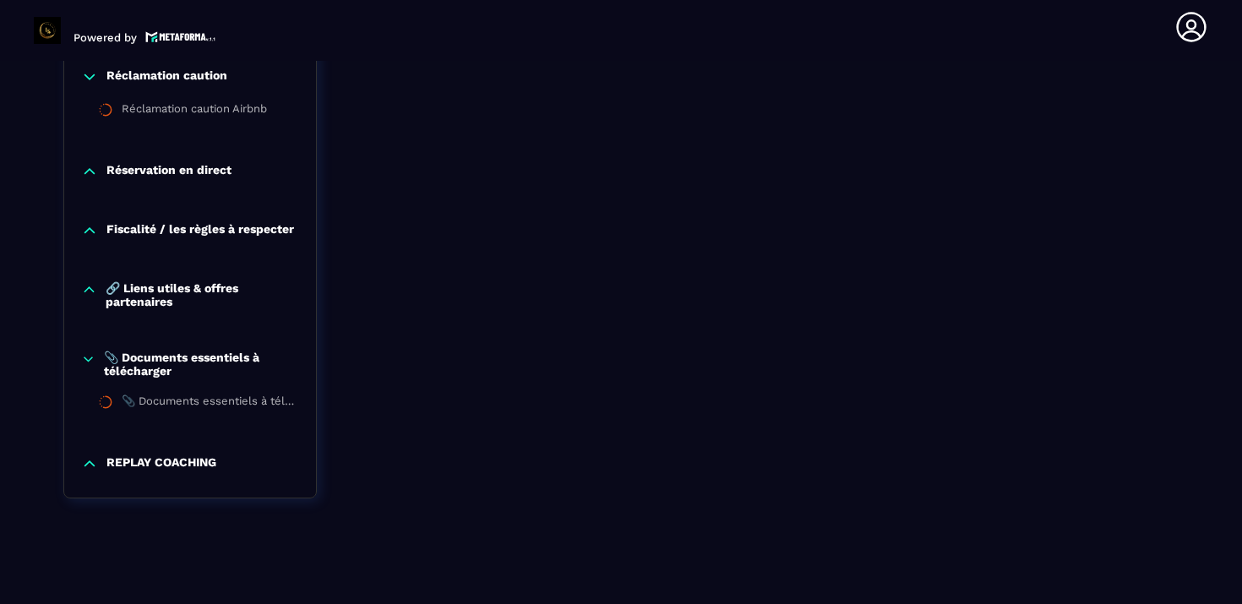
click at [172, 168] on p "Réservation en direct" at bounding box center [168, 171] width 125 height 17
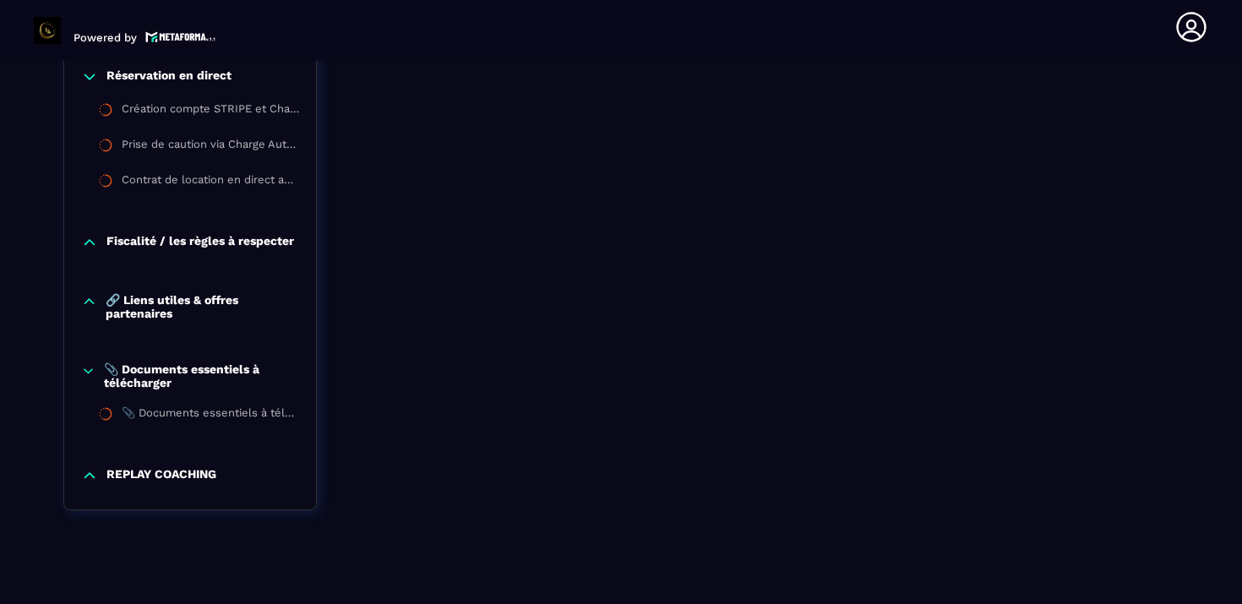
scroll to position [3468, 0]
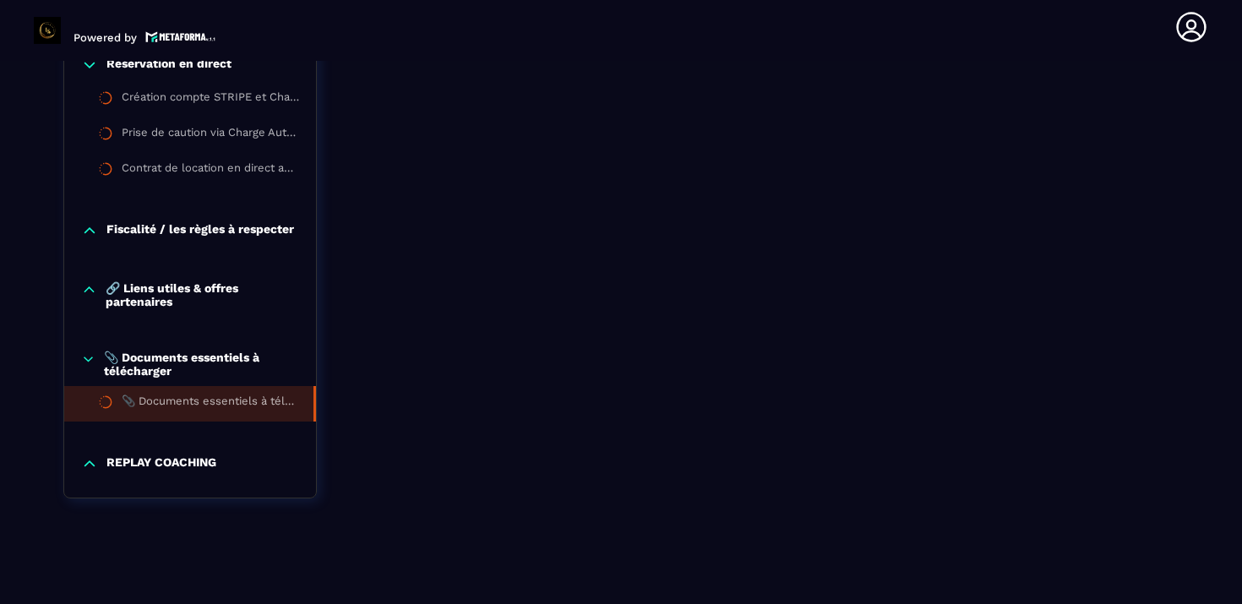
click at [168, 402] on div "📎 Documents essentiels à télécharger" at bounding box center [209, 404] width 175 height 19
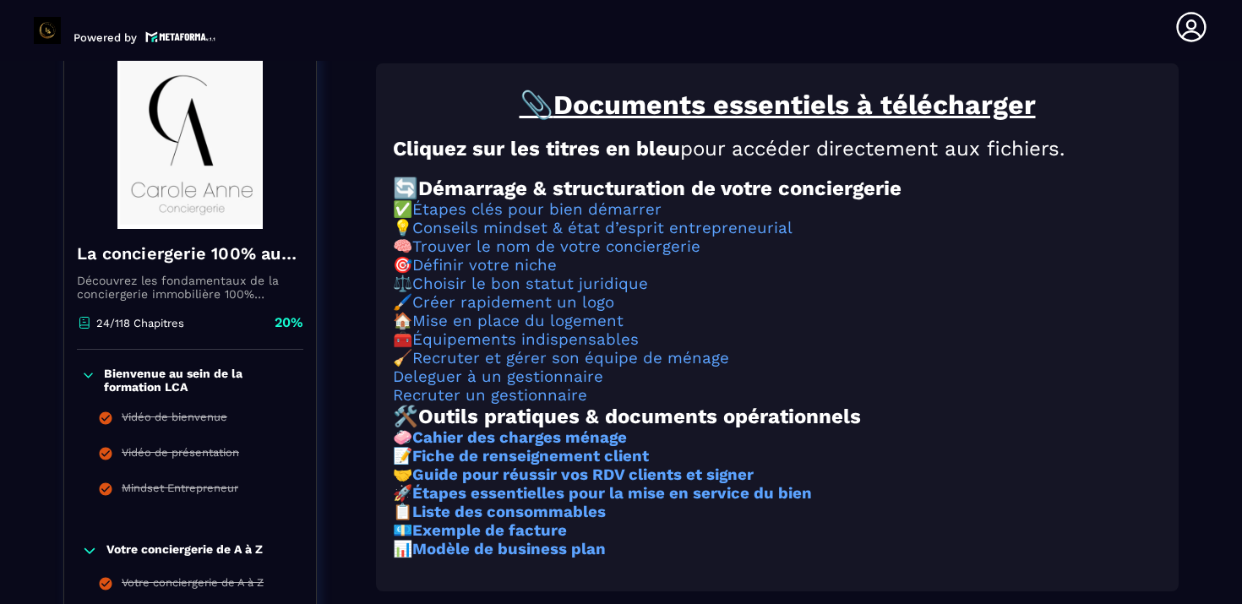
scroll to position [176, 0]
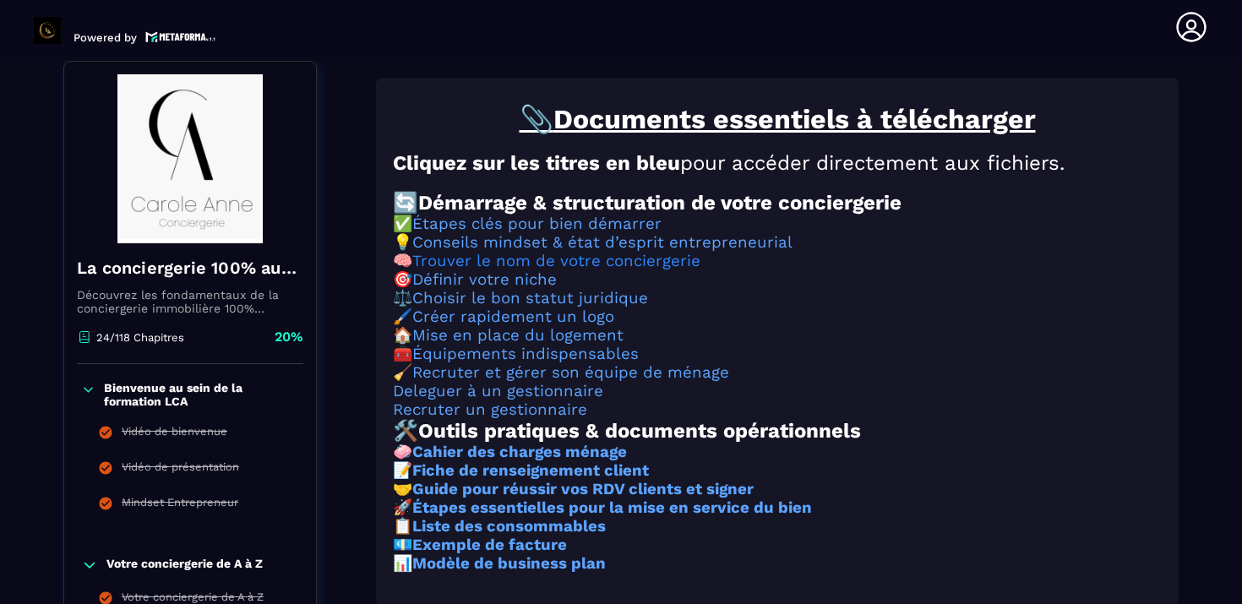
click at [591, 270] on link "Trouver le nom de votre conciergerie" at bounding box center [556, 261] width 288 height 19
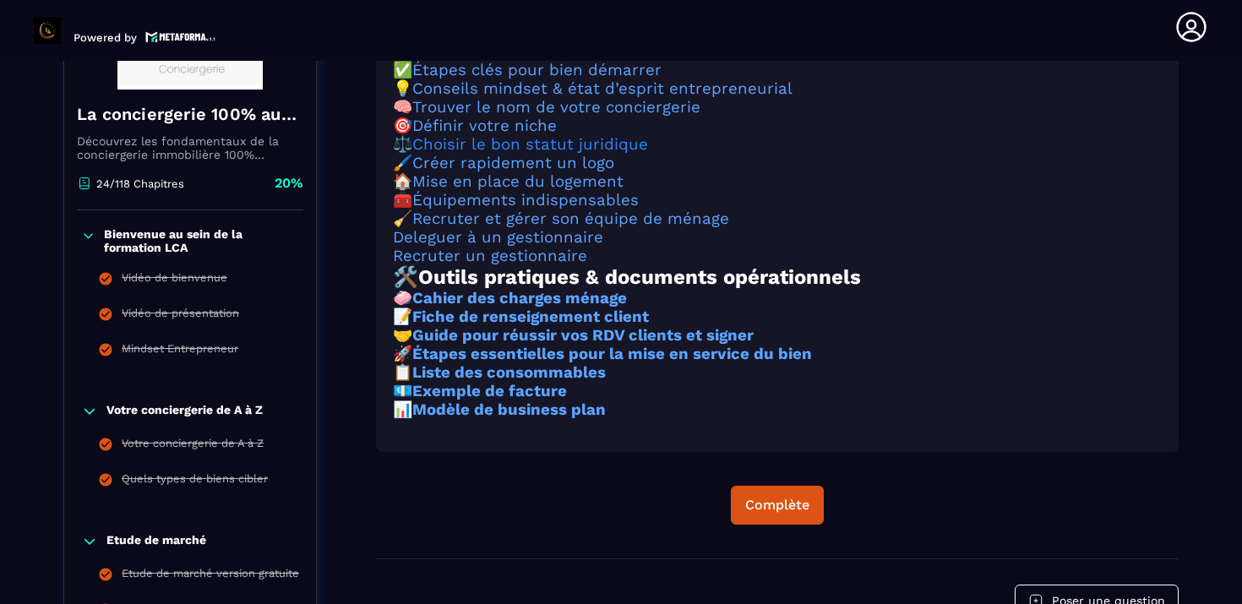
scroll to position [352, 0]
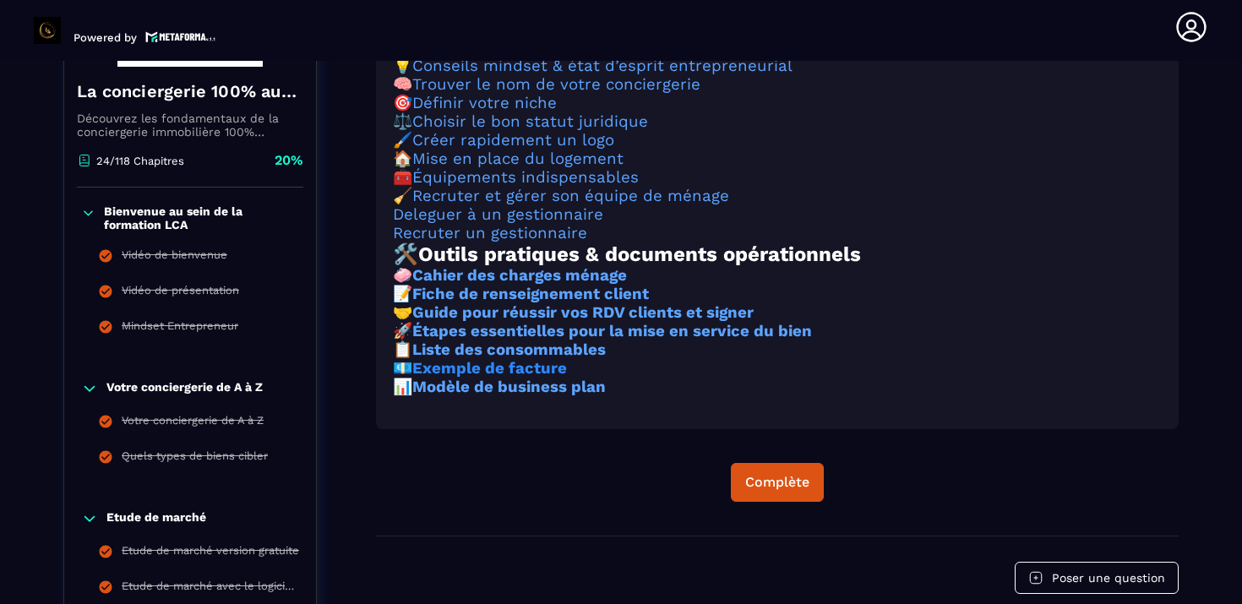
click at [535, 378] on strong "Exemple de facture" at bounding box center [489, 368] width 155 height 19
